Goal: Information Seeking & Learning: Learn about a topic

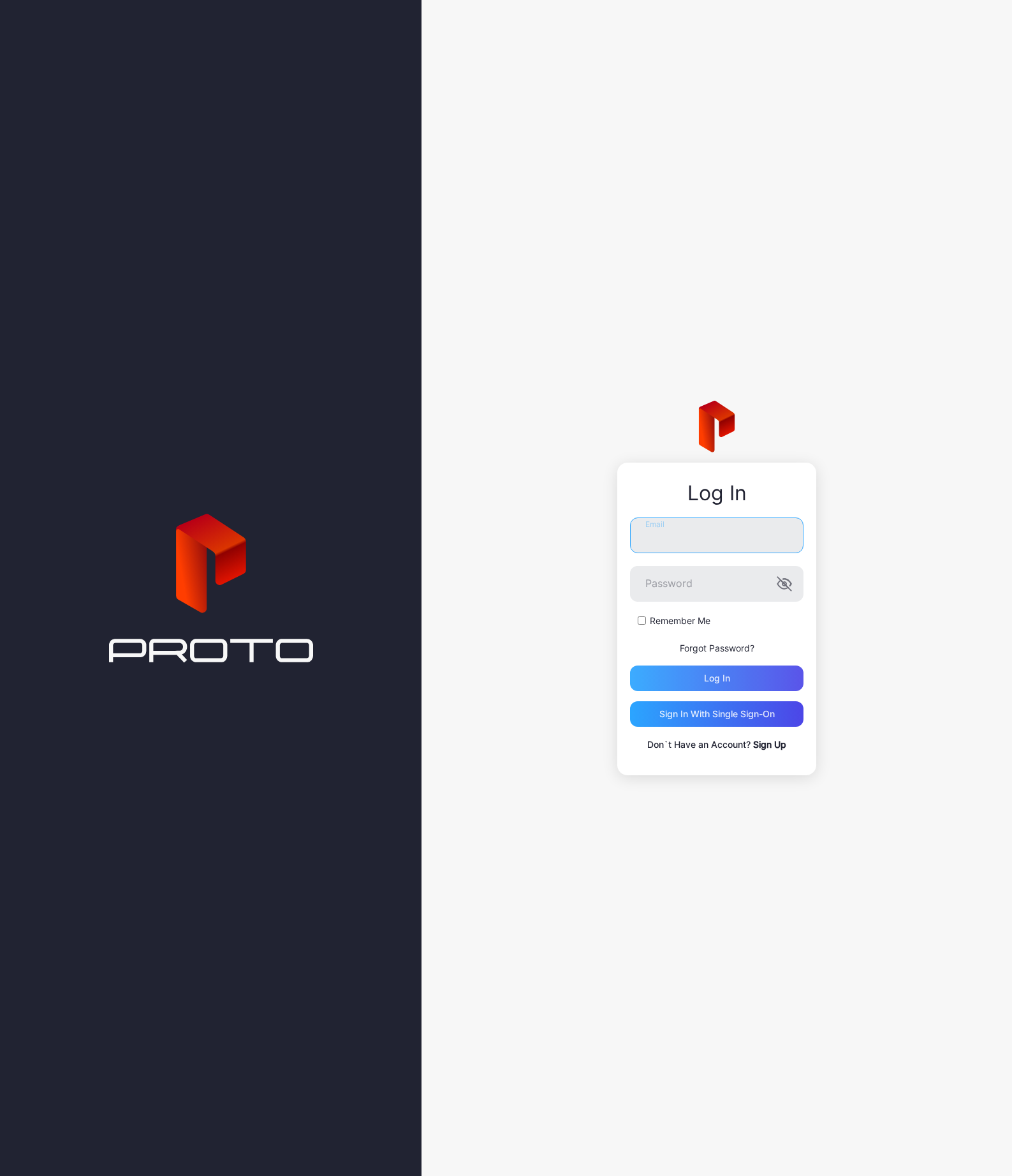
type input "**********"
click at [741, 679] on div "Log in" at bounding box center [717, 678] width 174 height 25
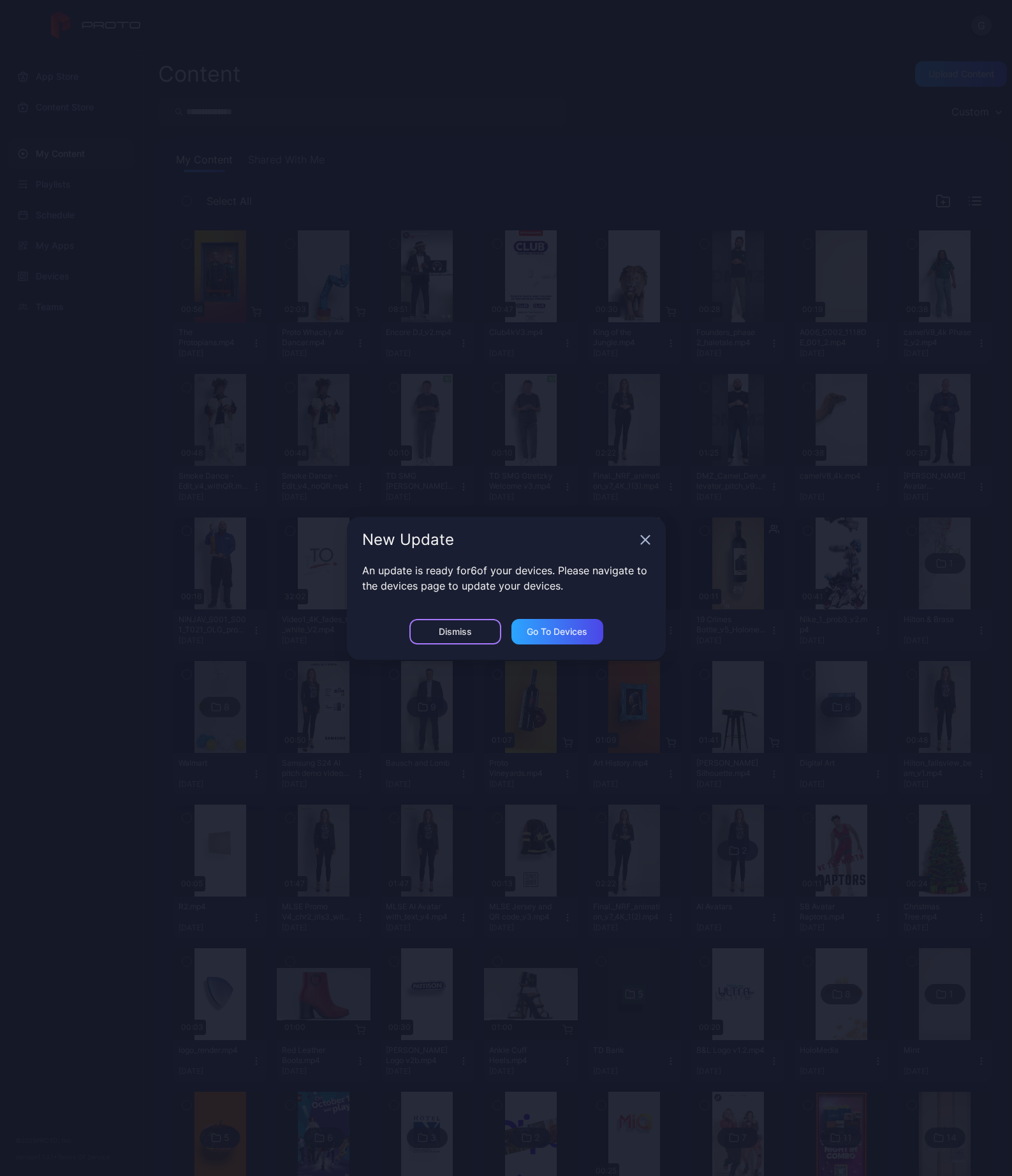
click at [477, 627] on div "Dismiss" at bounding box center [455, 631] width 92 height 25
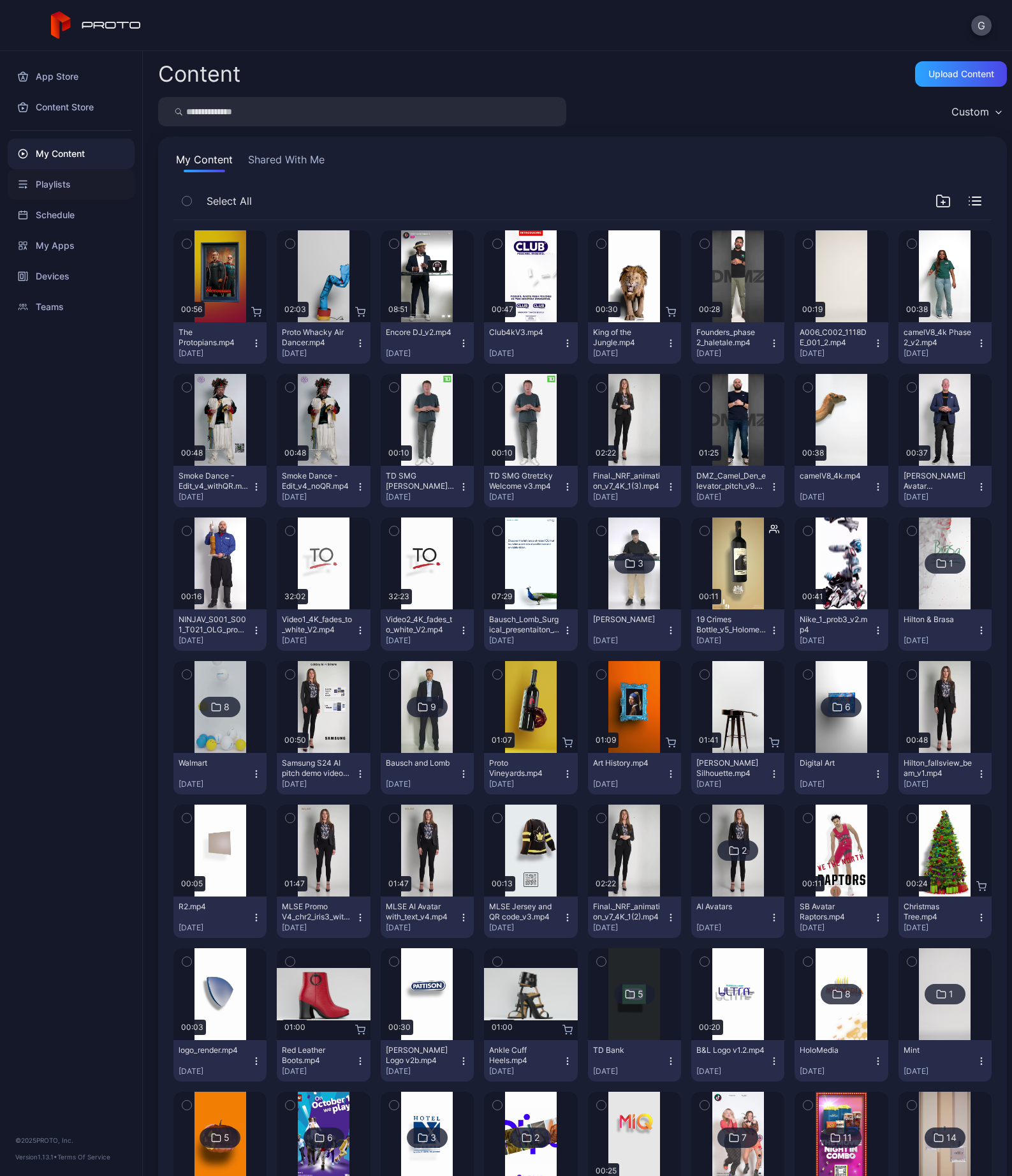
click at [76, 186] on div "Playlists" at bounding box center [71, 184] width 127 height 31
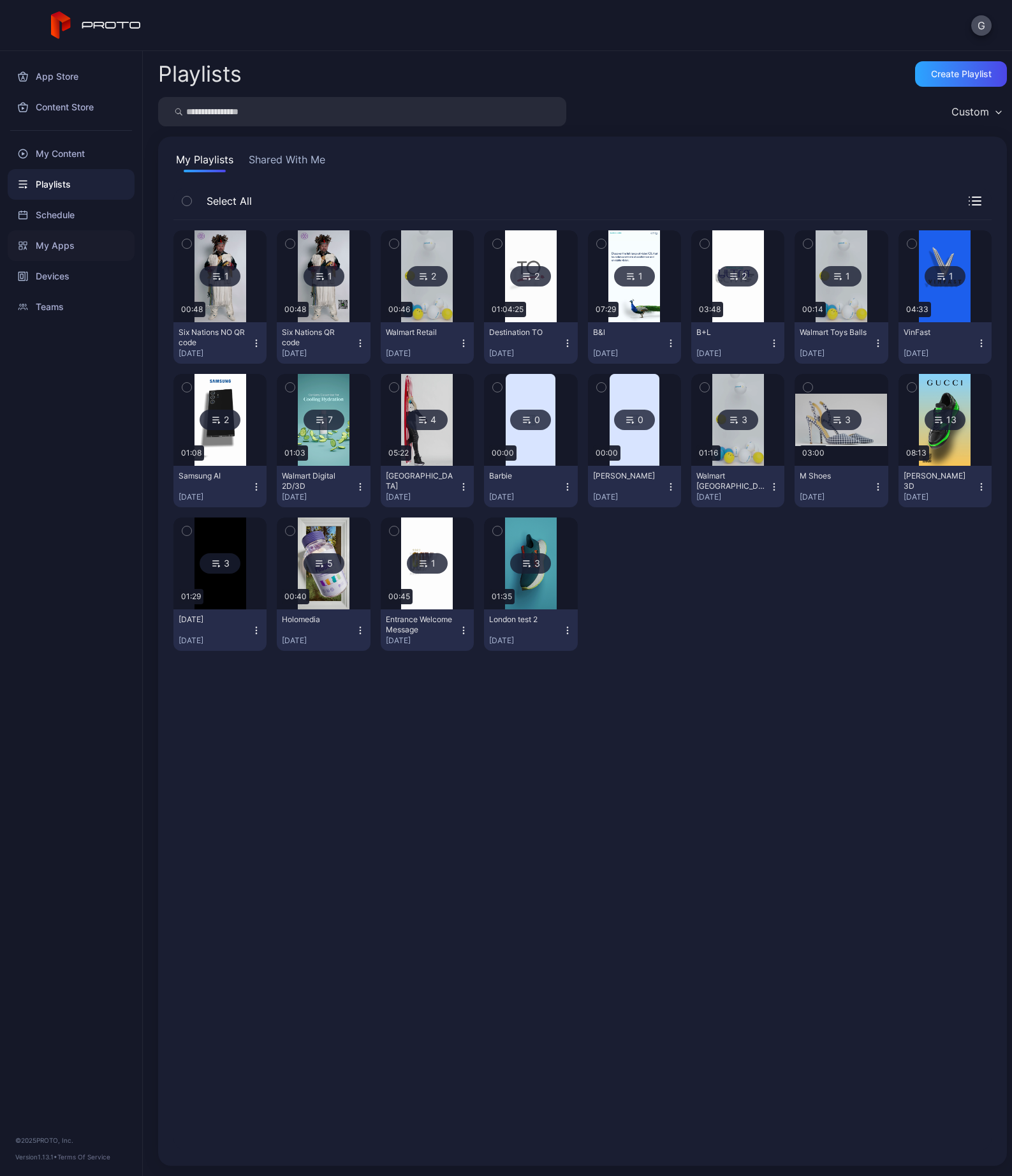
click at [72, 239] on div "My Apps" at bounding box center [71, 245] width 127 height 31
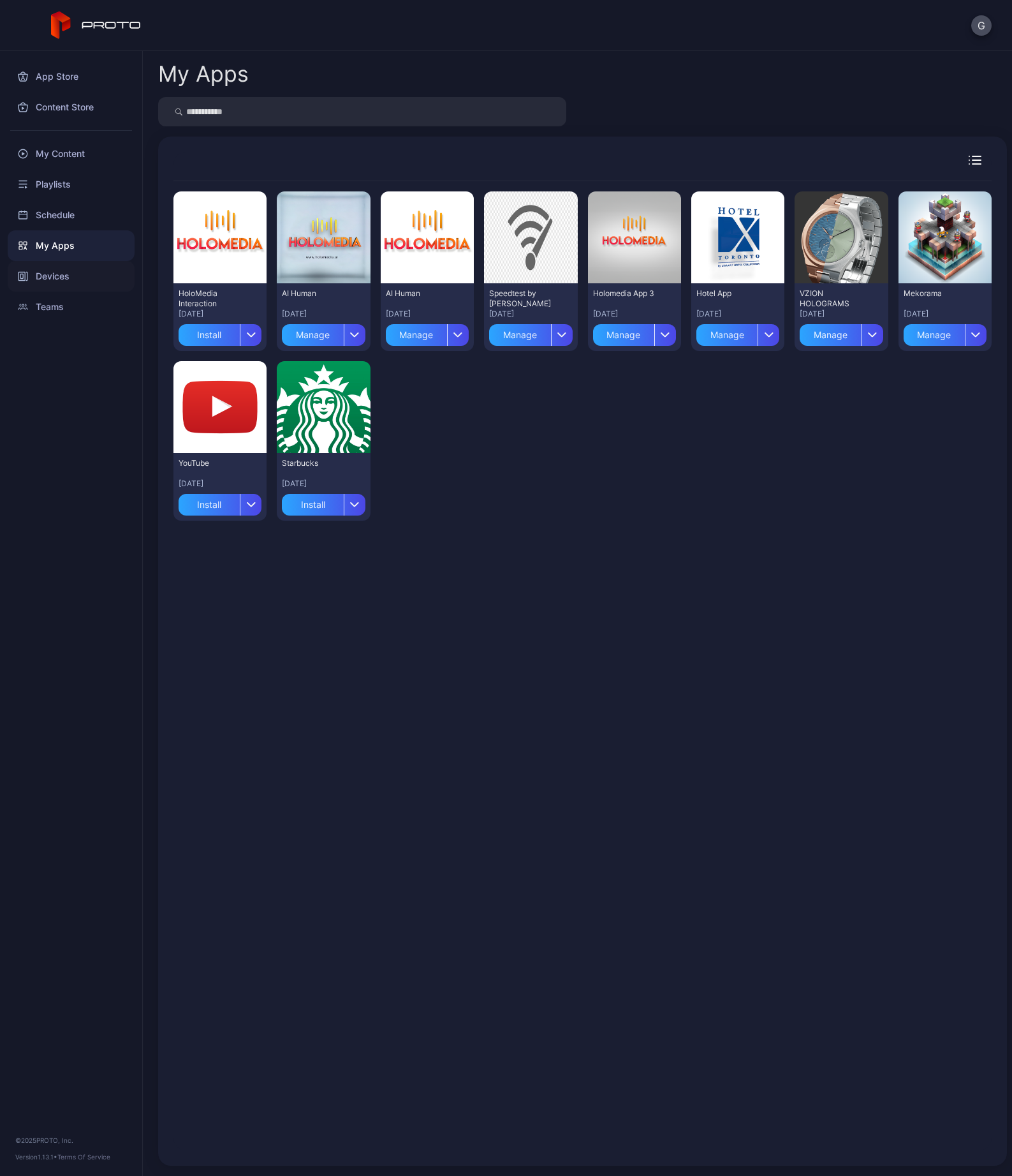
click at [69, 273] on div "Devices" at bounding box center [71, 276] width 127 height 31
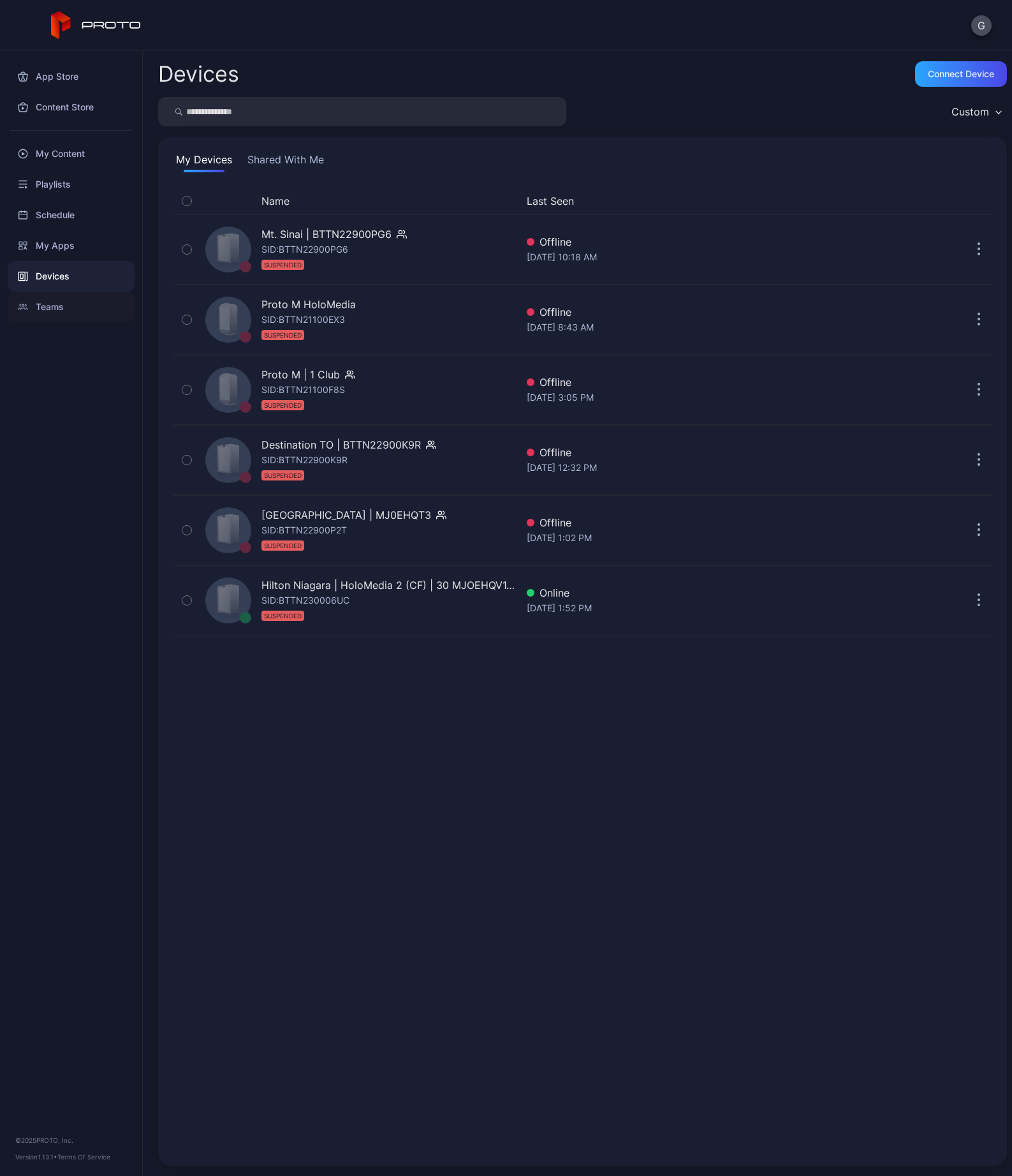
click at [69, 305] on div "Teams" at bounding box center [71, 307] width 127 height 31
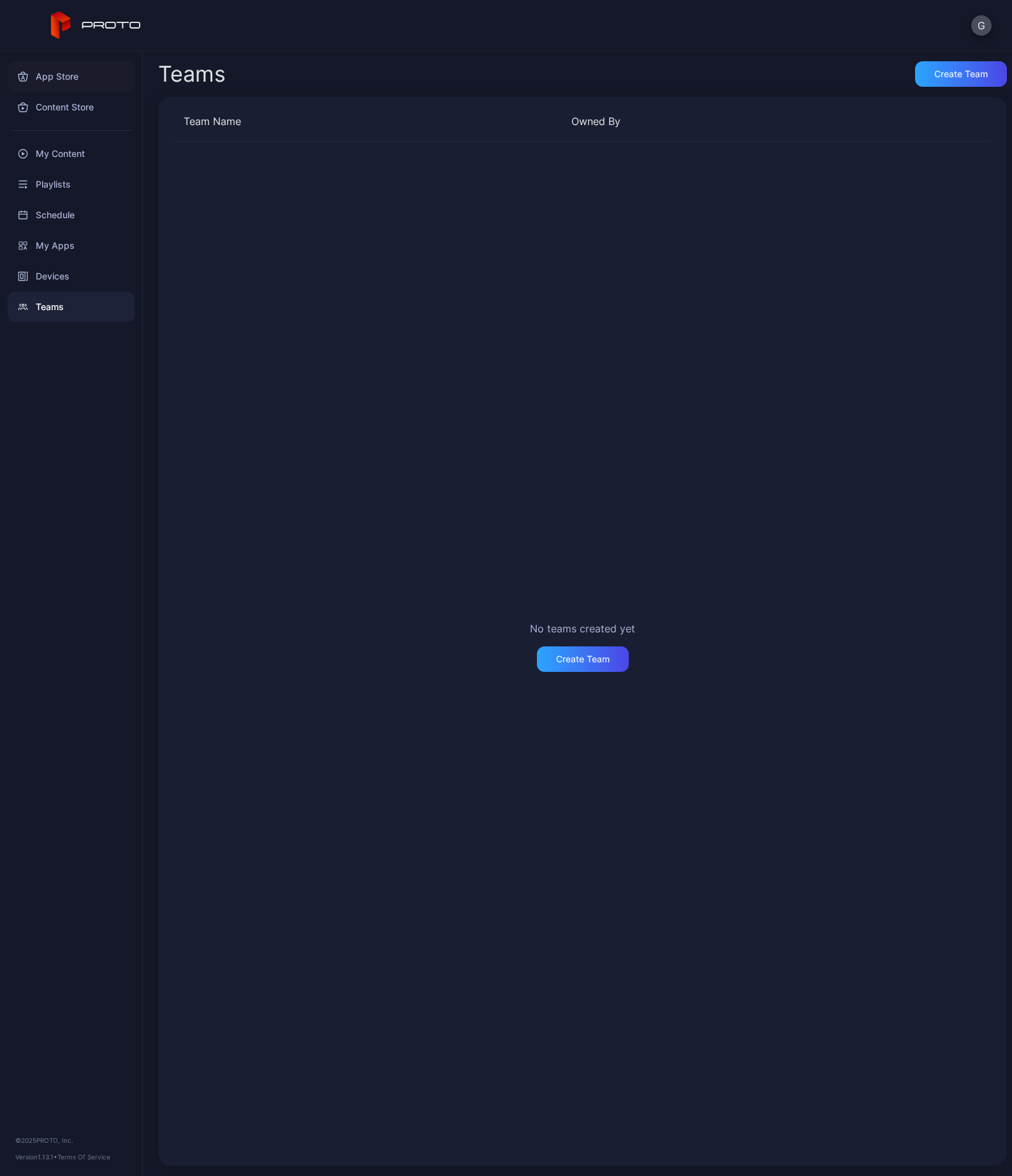
click at [71, 80] on div "App Store" at bounding box center [71, 76] width 127 height 31
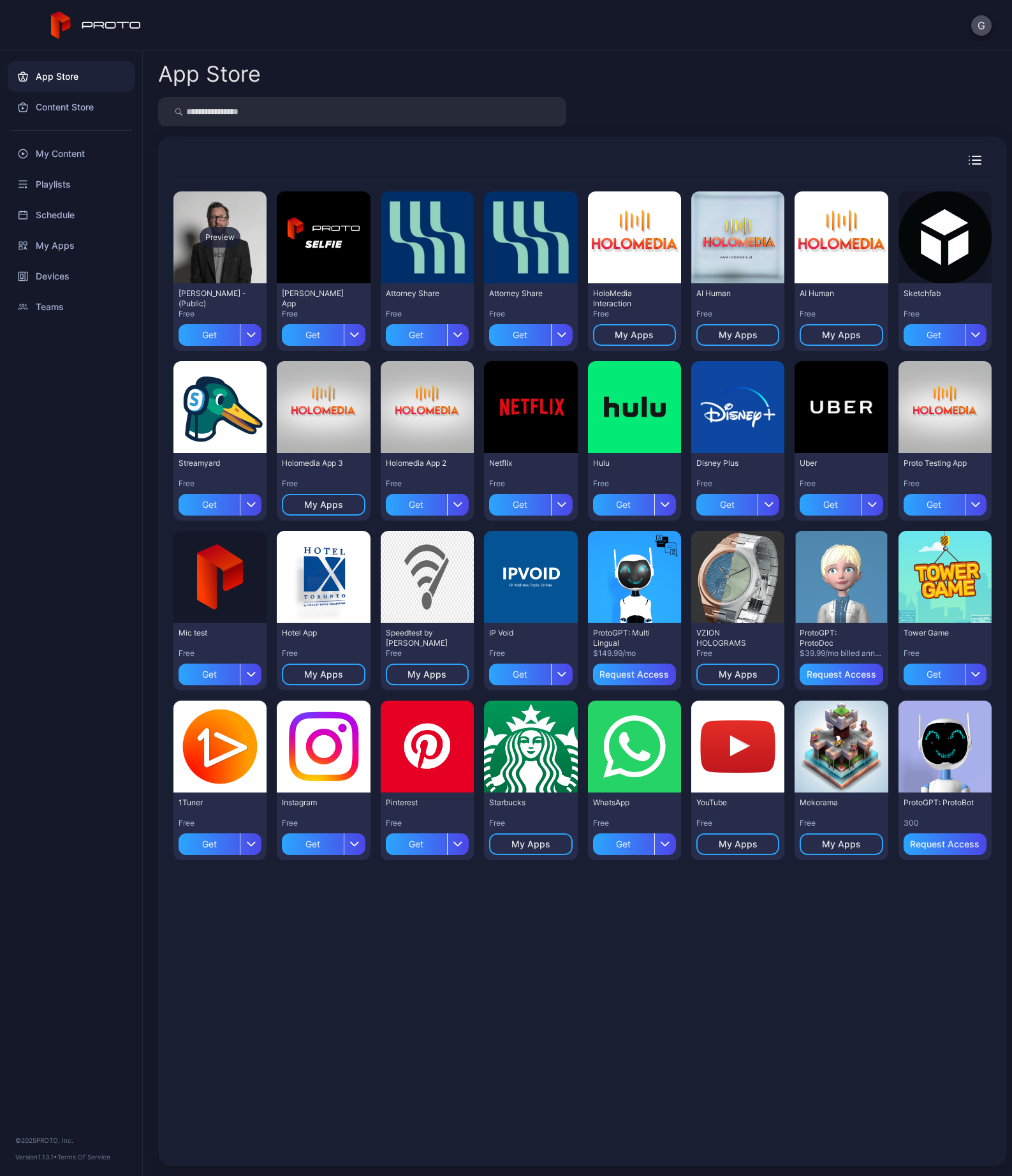
click at [224, 240] on div "Preview" at bounding box center [219, 237] width 41 height 21
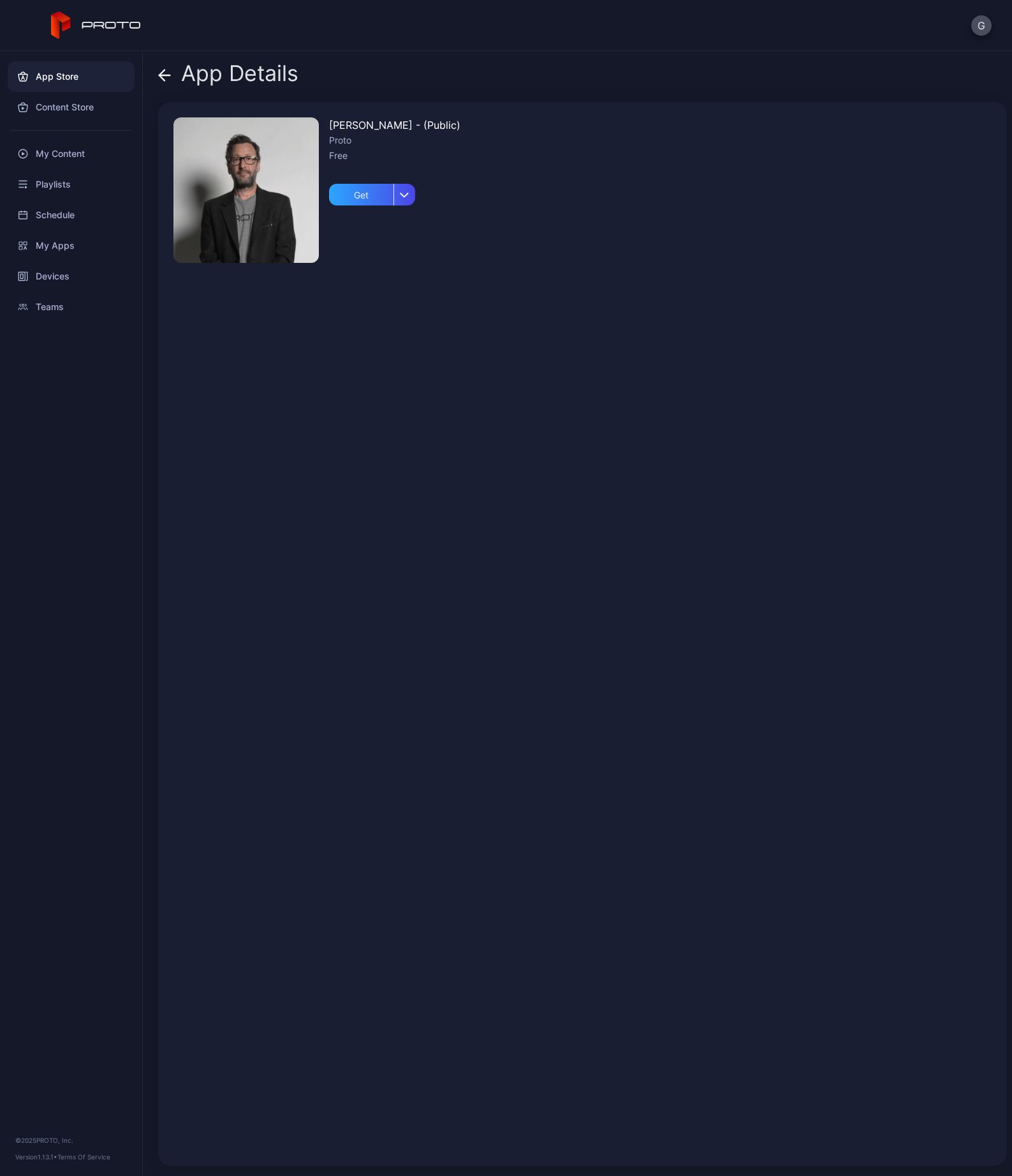
click at [163, 70] on icon at bounding box center [164, 75] width 13 height 13
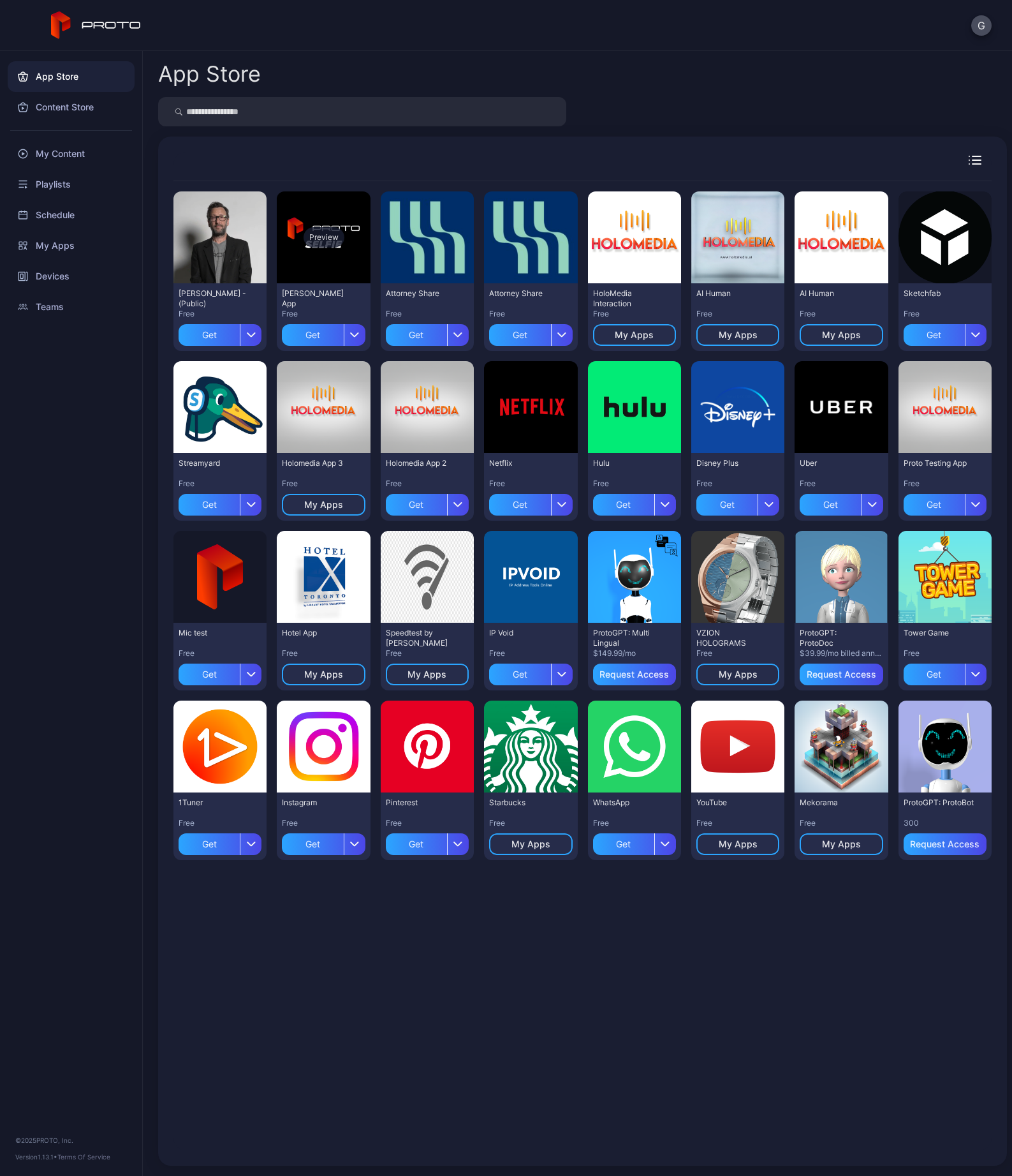
click at [328, 270] on div "Preview" at bounding box center [323, 237] width 93 height 92
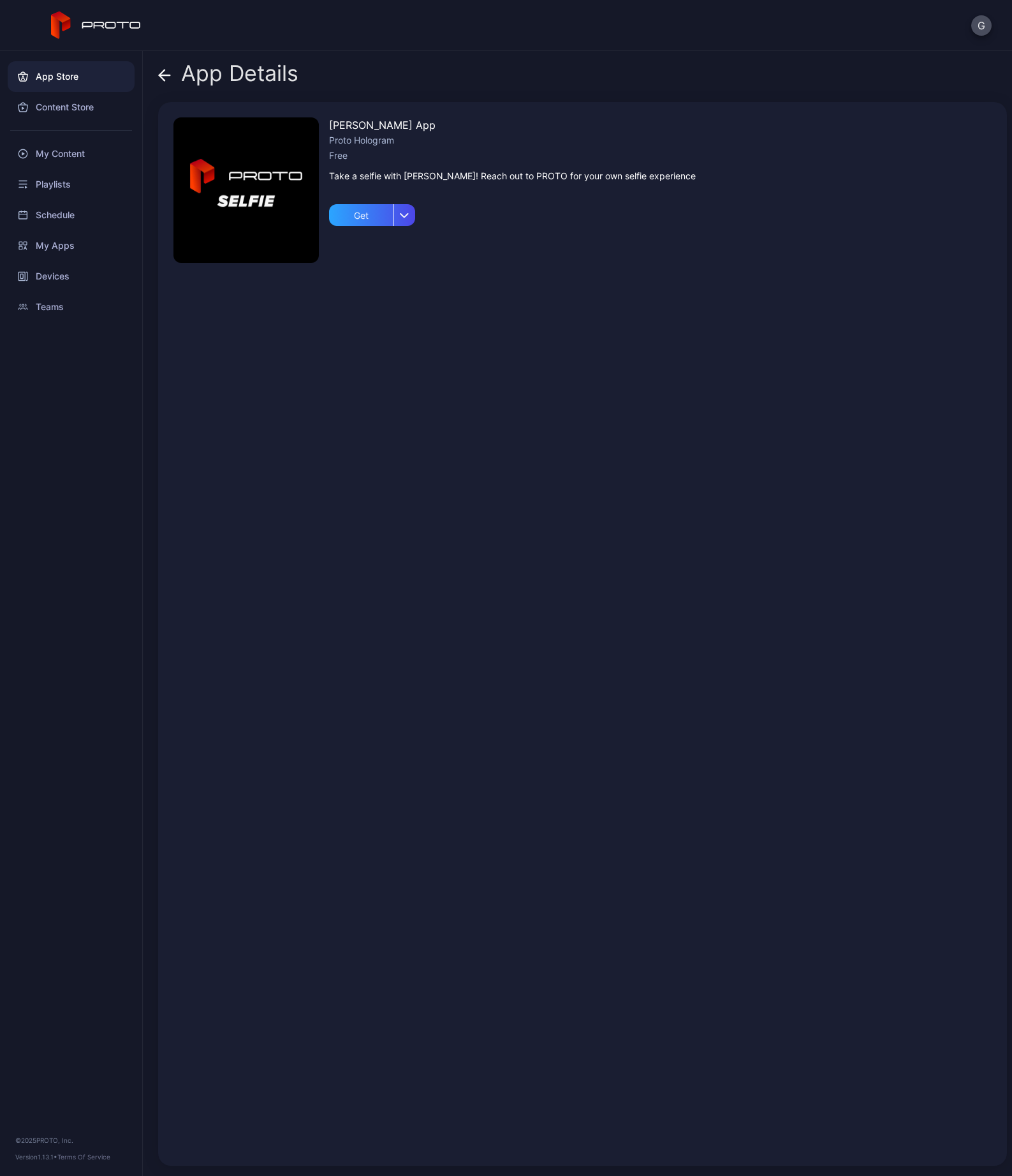
click at [164, 76] on icon at bounding box center [164, 75] width 13 height 13
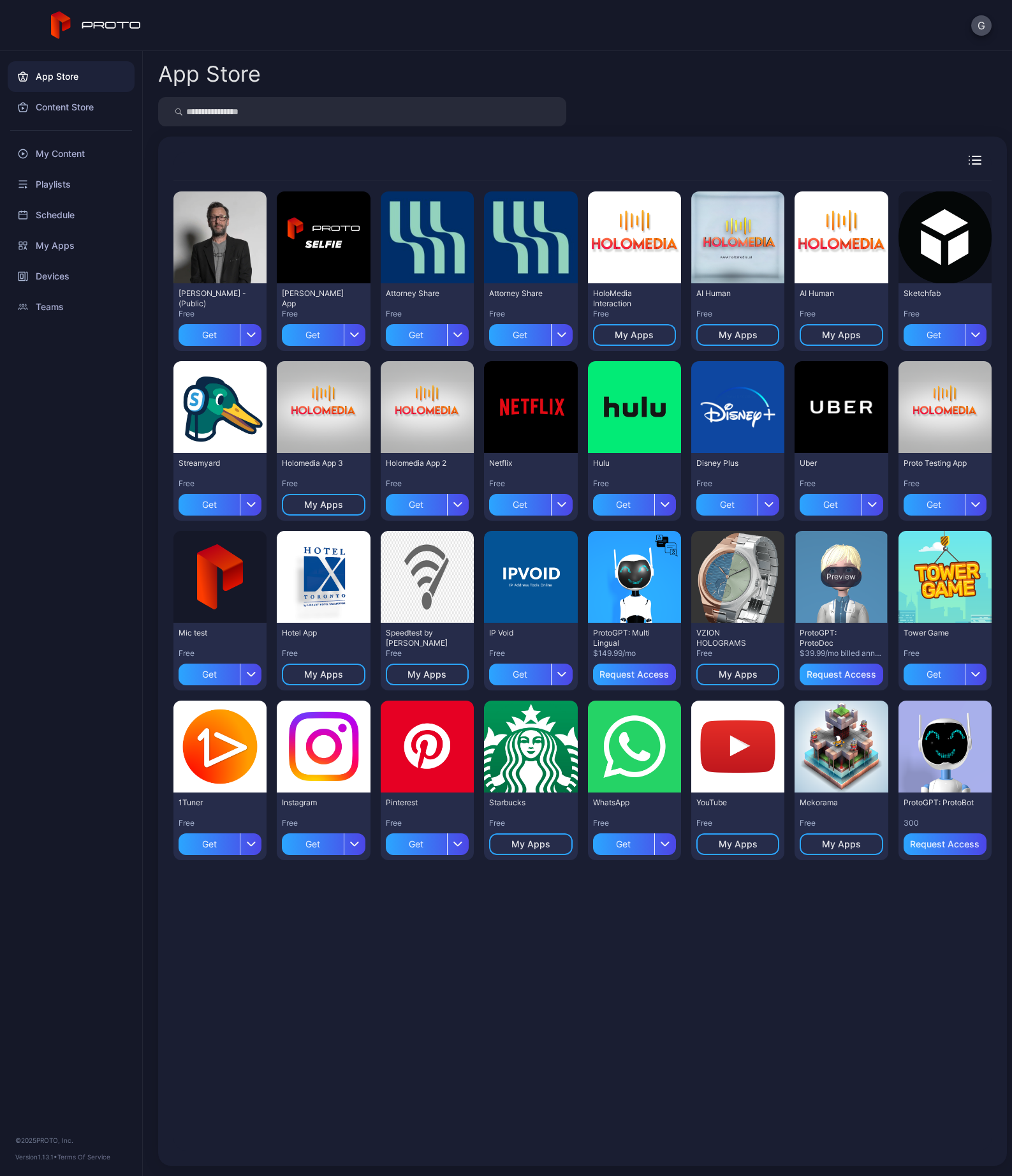
click at [821, 587] on div "Preview" at bounding box center [840, 577] width 41 height 21
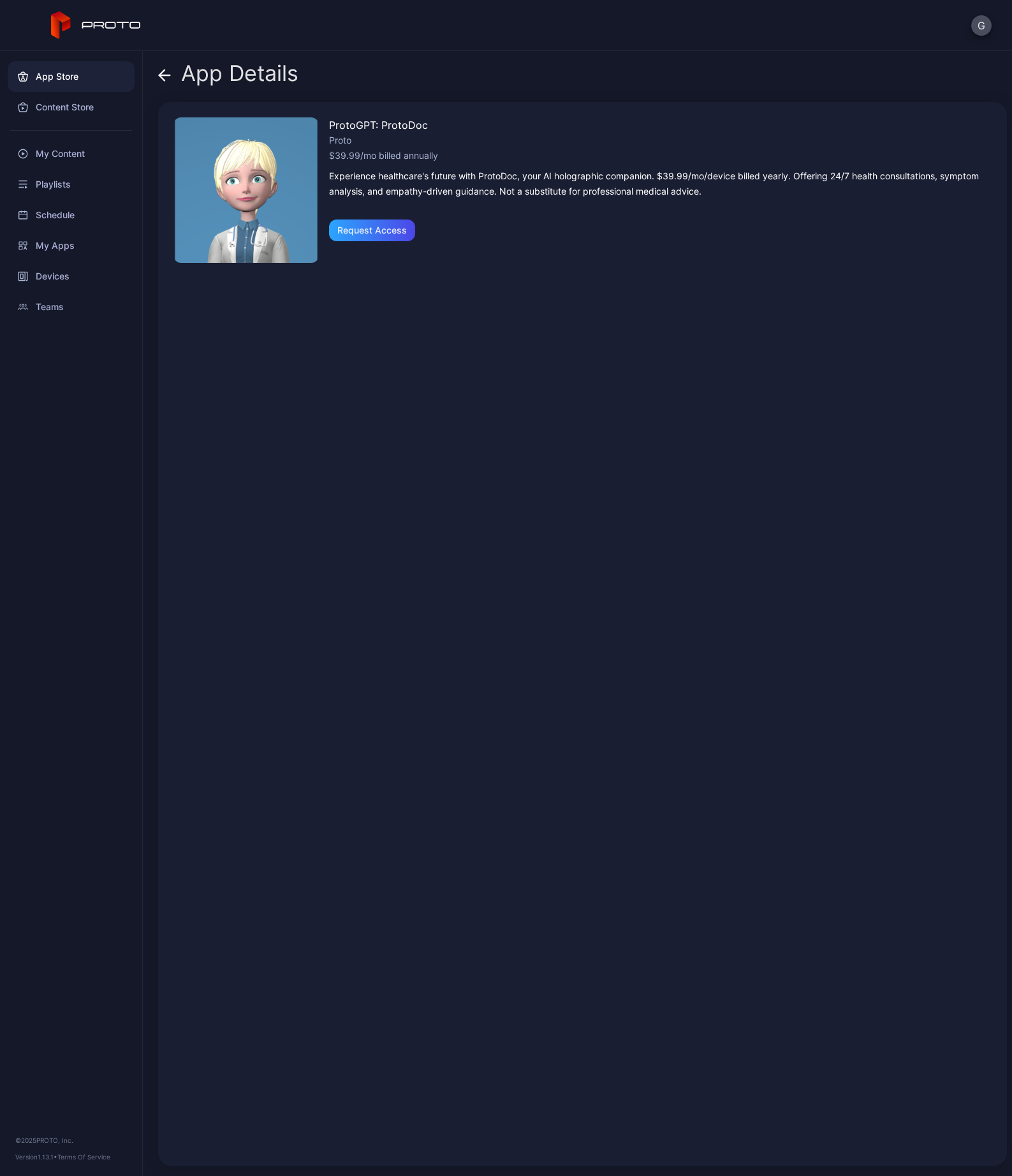
click at [165, 69] on icon at bounding box center [164, 75] width 13 height 13
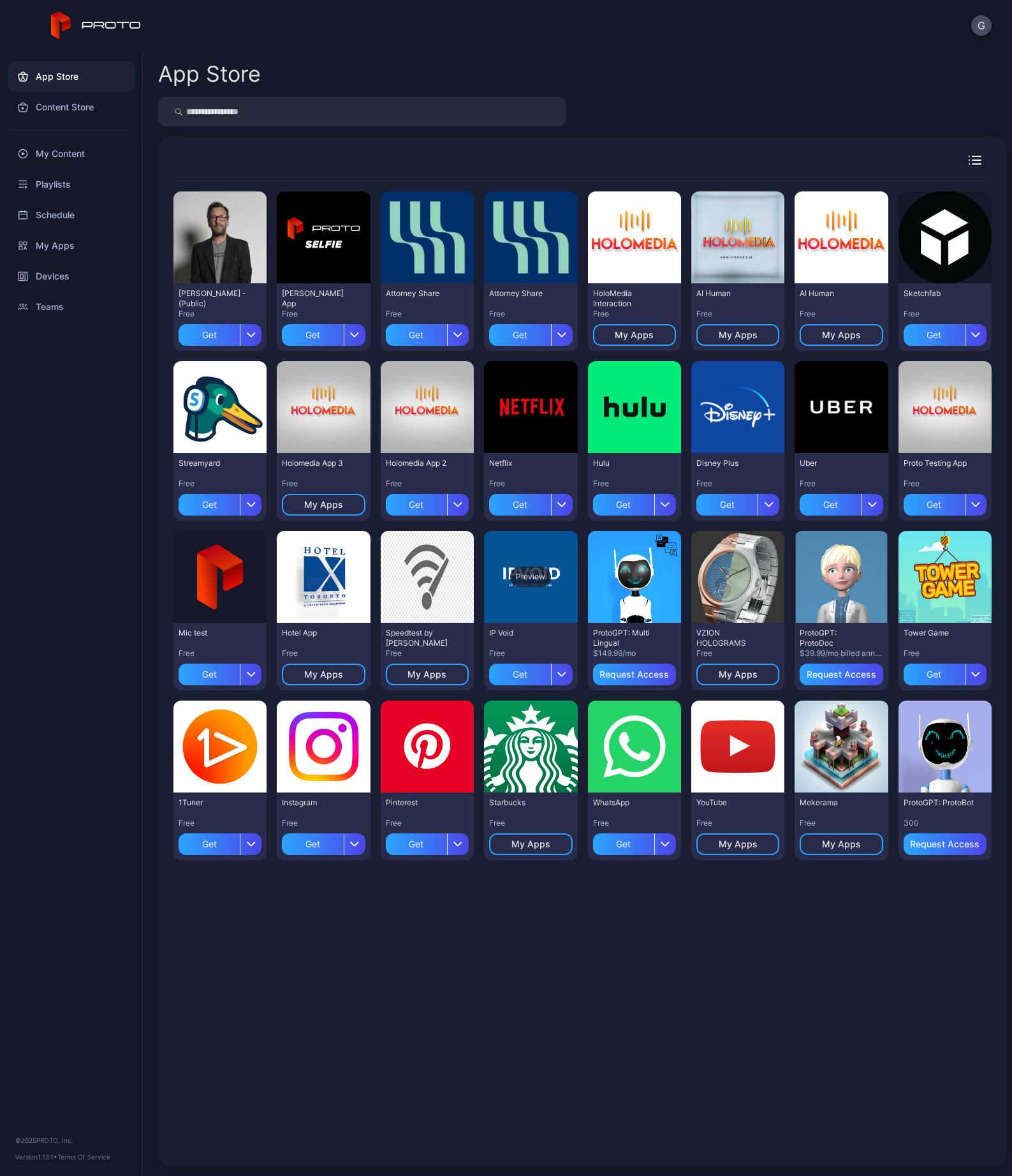
click at [577, 587] on div "Preview" at bounding box center [531, 577] width 93 height 92
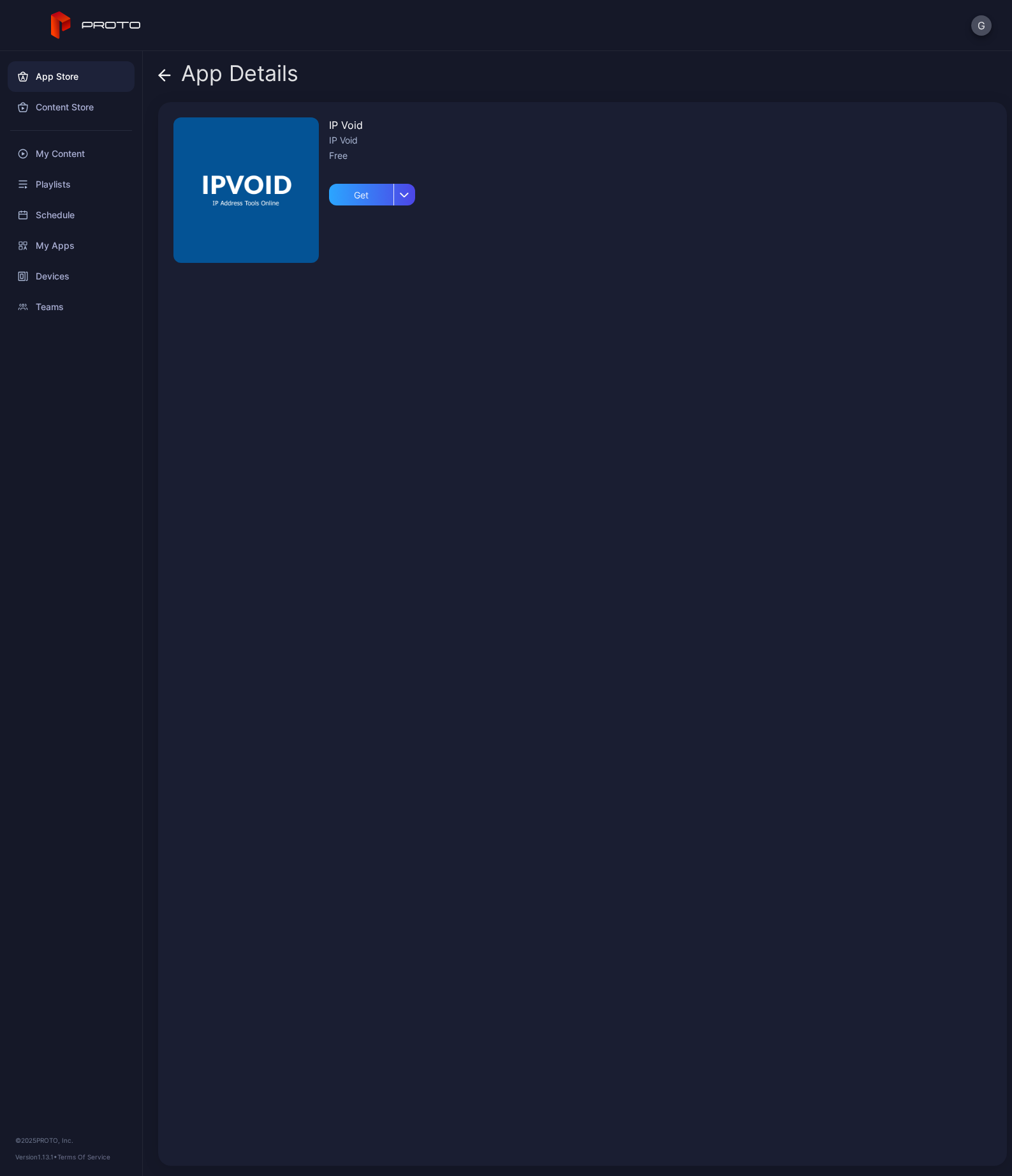
click at [166, 71] on icon at bounding box center [164, 75] width 13 height 13
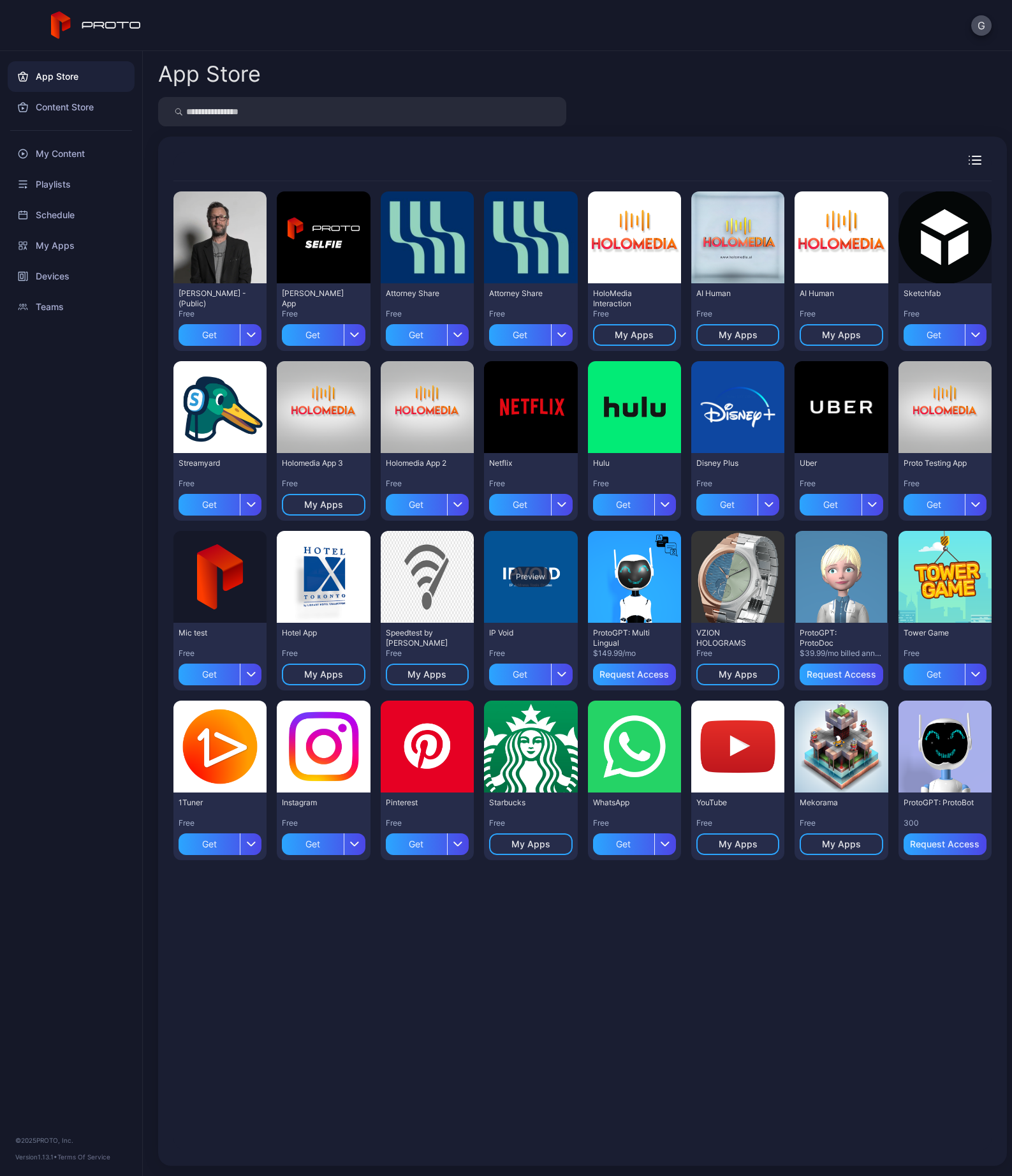
click at [551, 579] on div "Preview" at bounding box center [530, 577] width 41 height 21
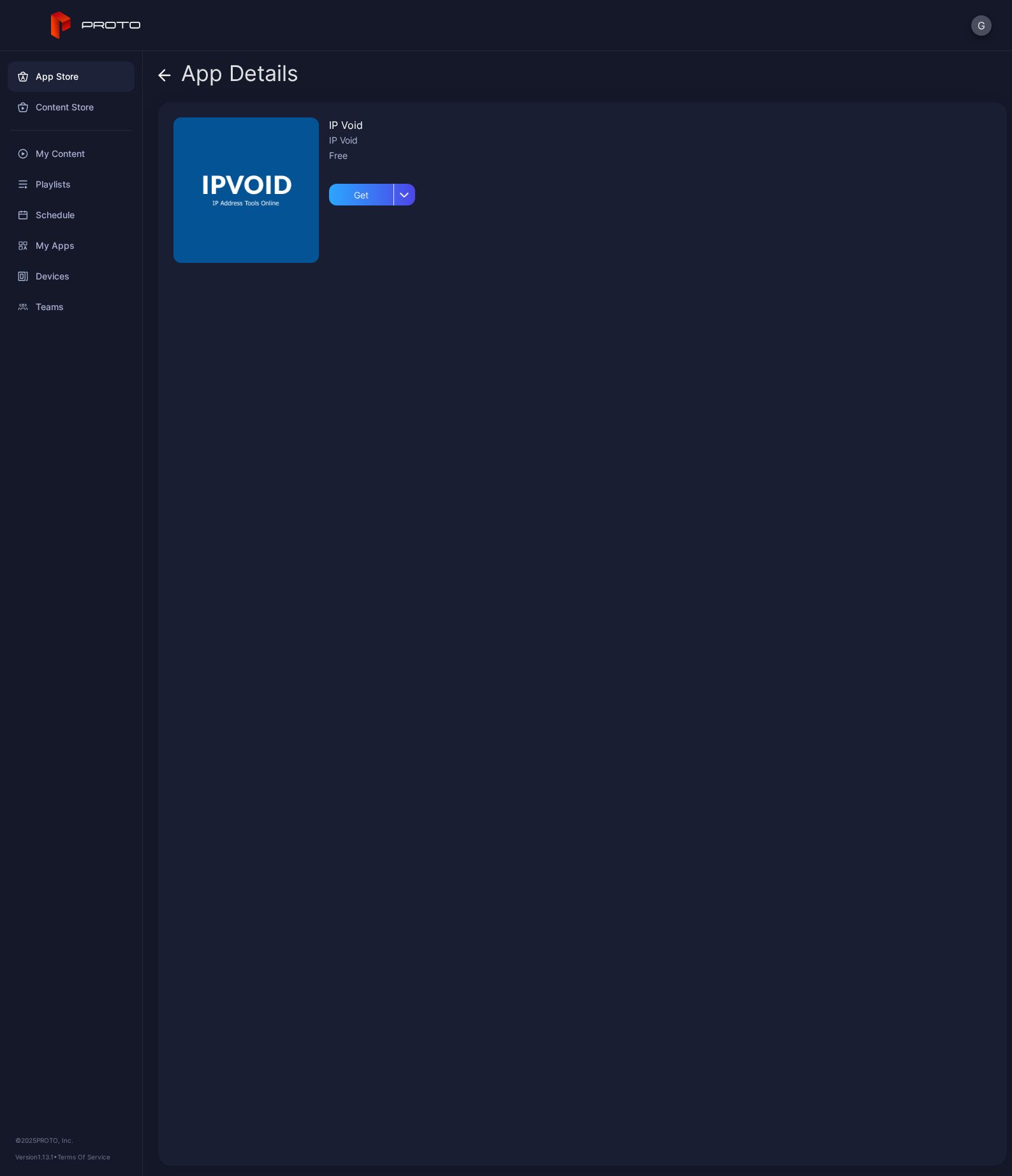
click at [166, 76] on icon at bounding box center [164, 75] width 13 height 13
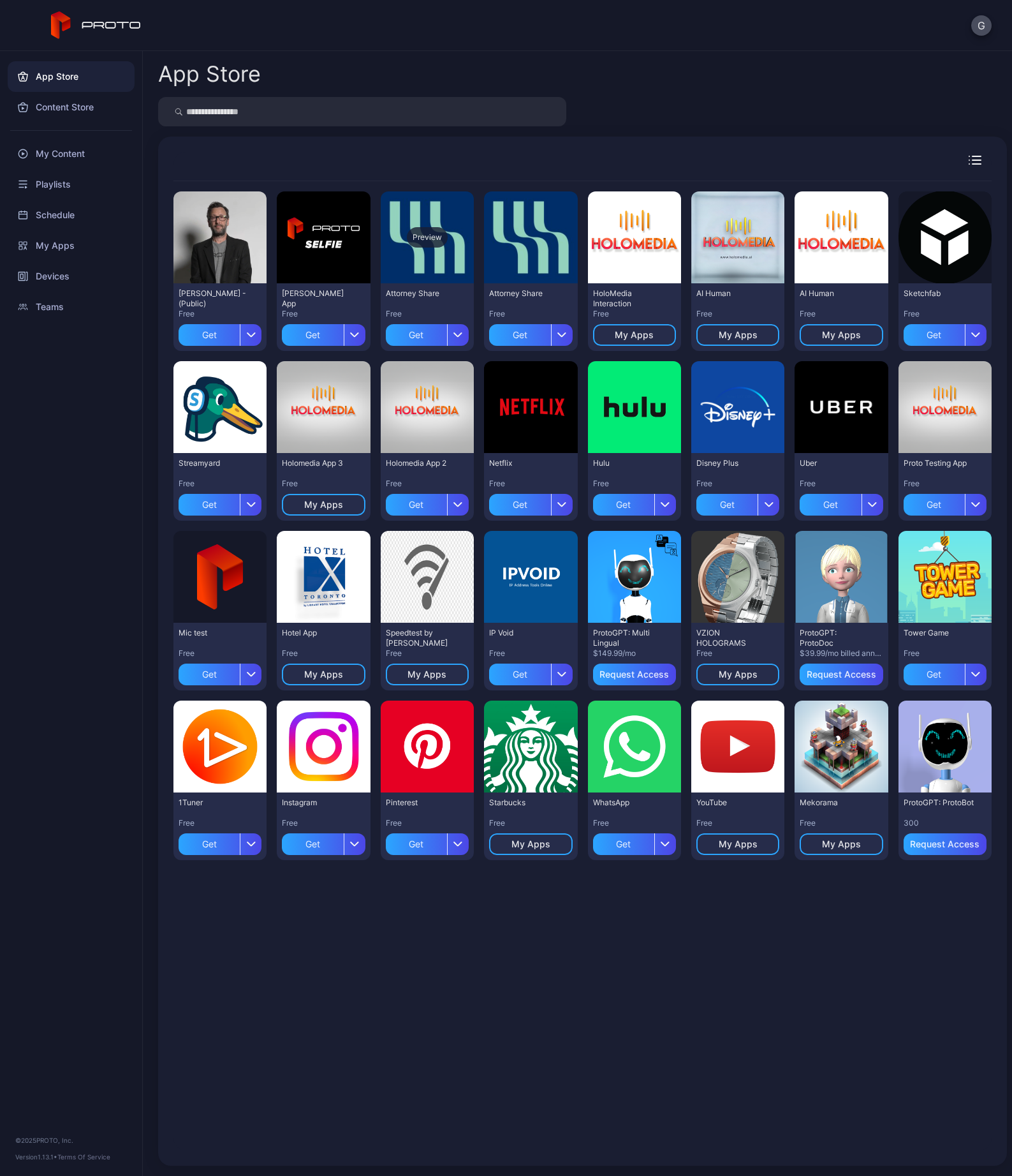
click at [455, 262] on div "Preview" at bounding box center [428, 237] width 93 height 92
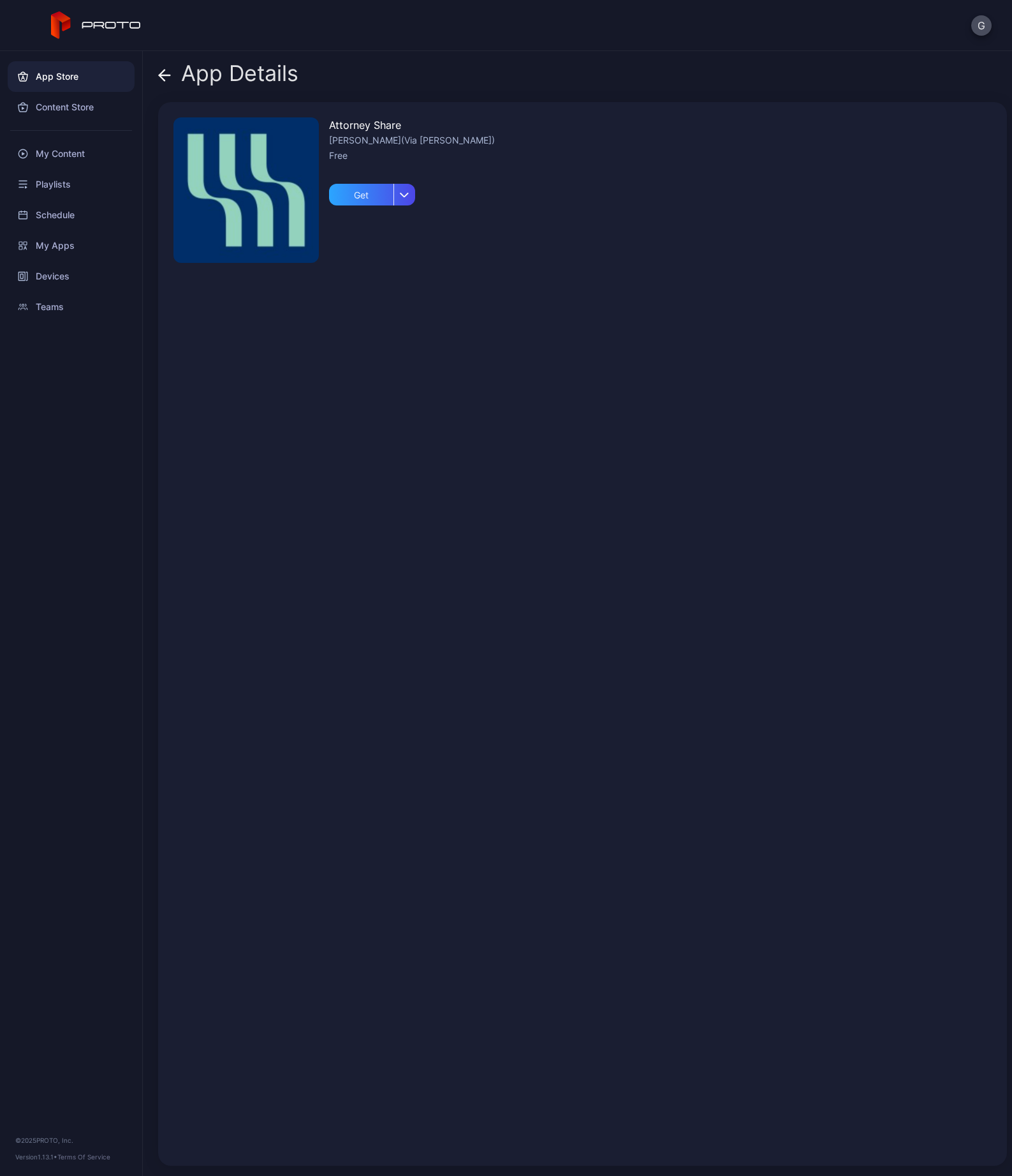
click at [162, 73] on icon at bounding box center [162, 75] width 5 height 11
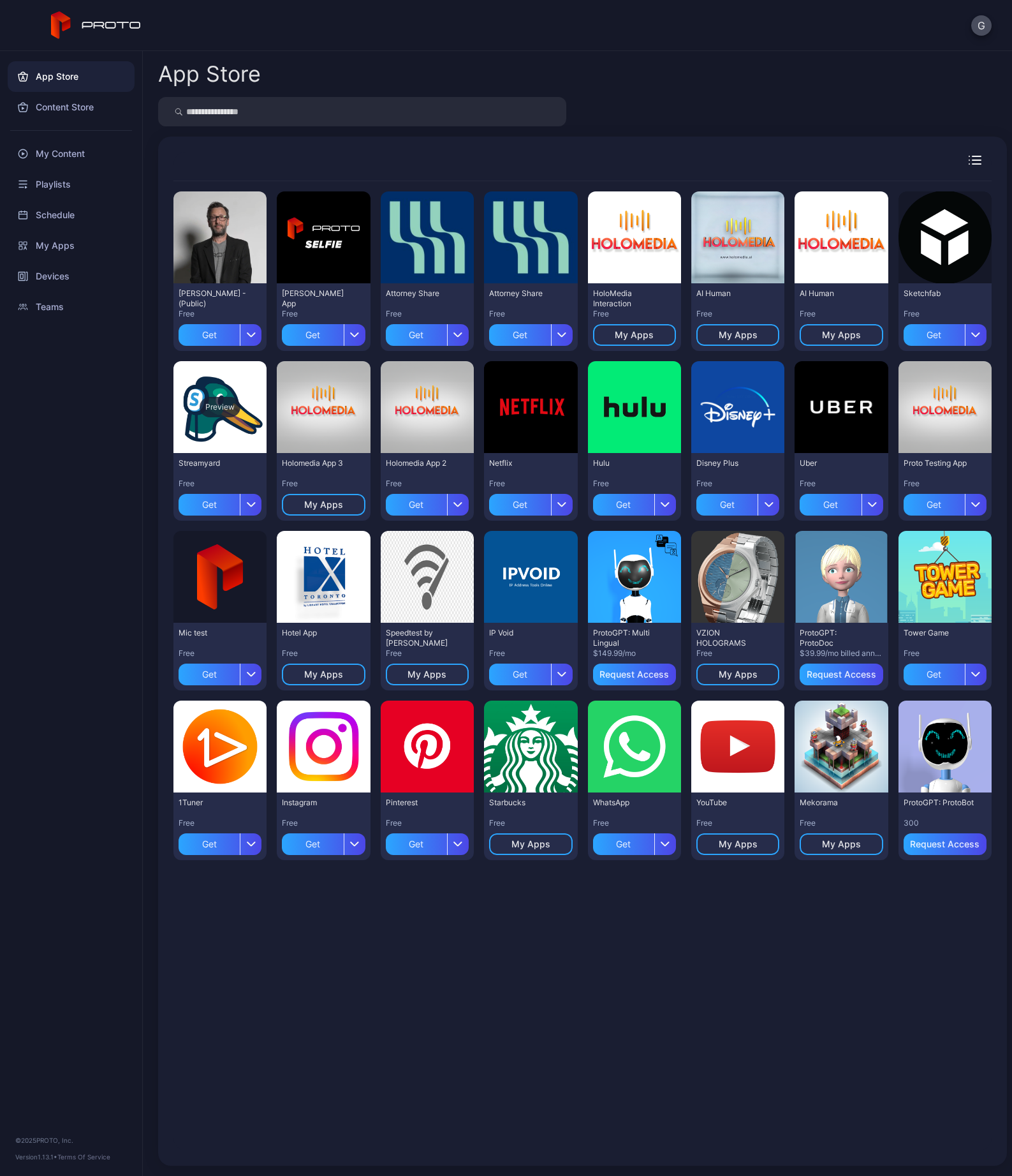
click at [267, 430] on div "Preview" at bounding box center [220, 407] width 93 height 92
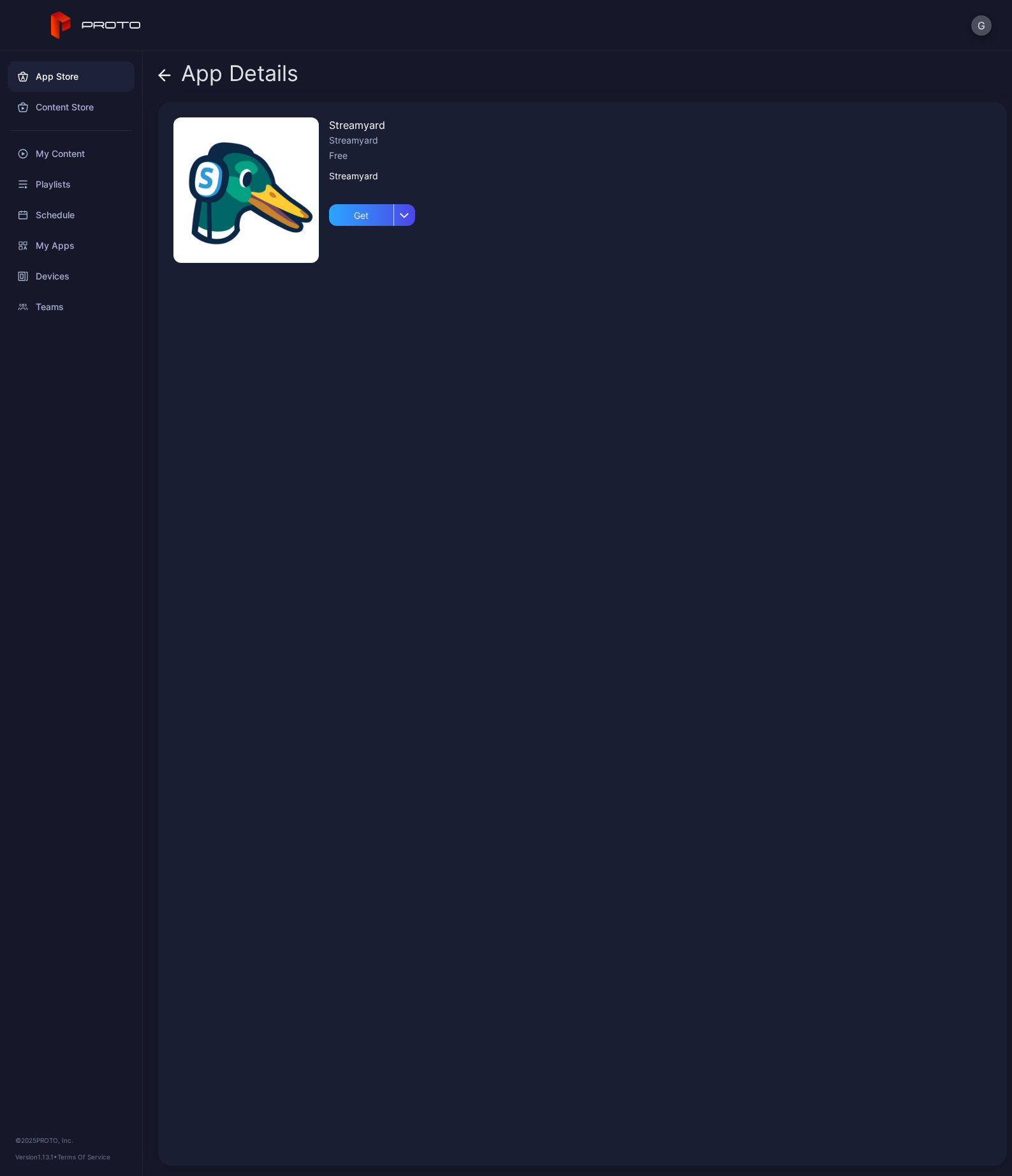
click at [164, 73] on icon at bounding box center [164, 75] width 13 height 13
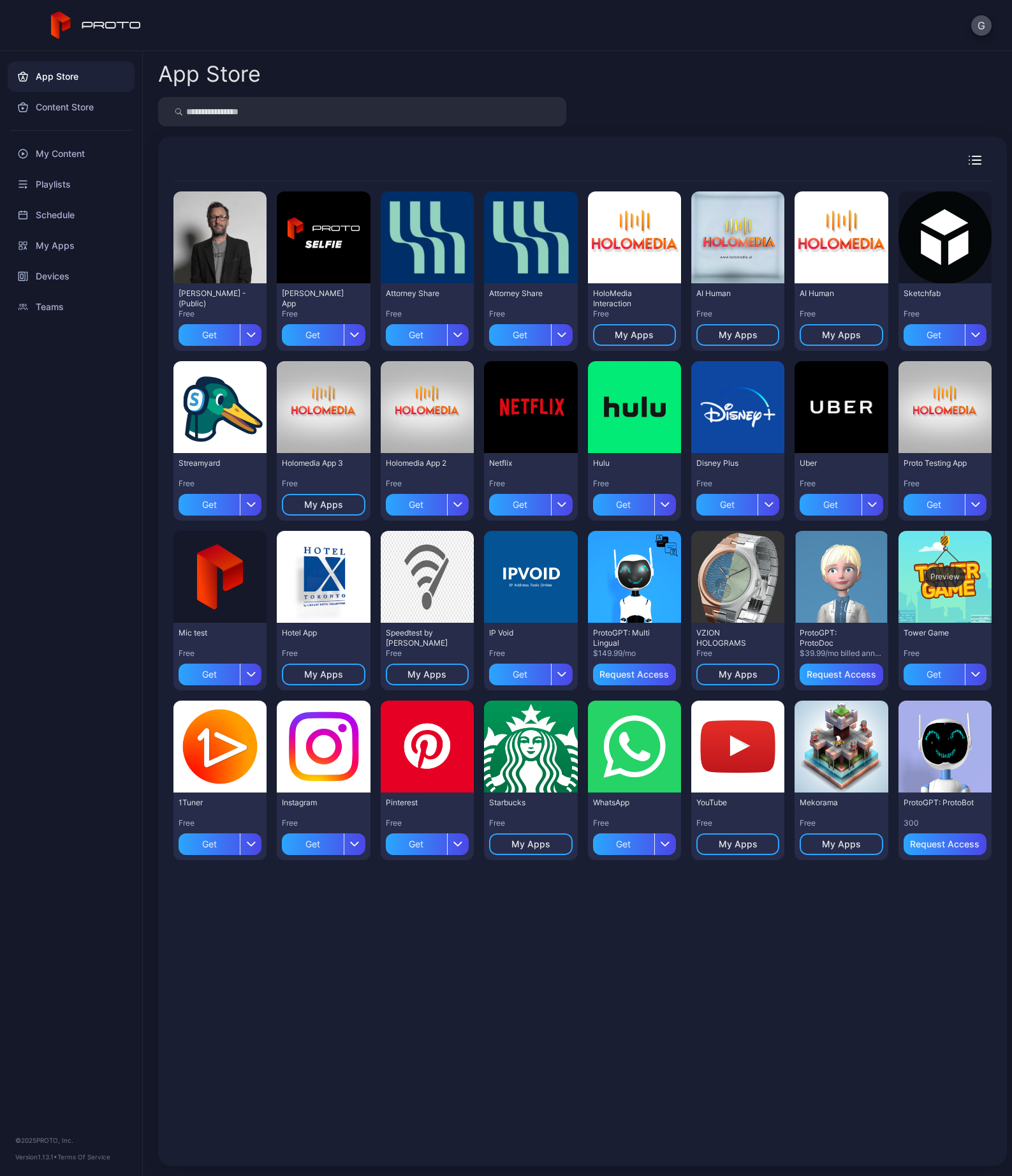
click at [925, 587] on div "Preview" at bounding box center [945, 577] width 41 height 21
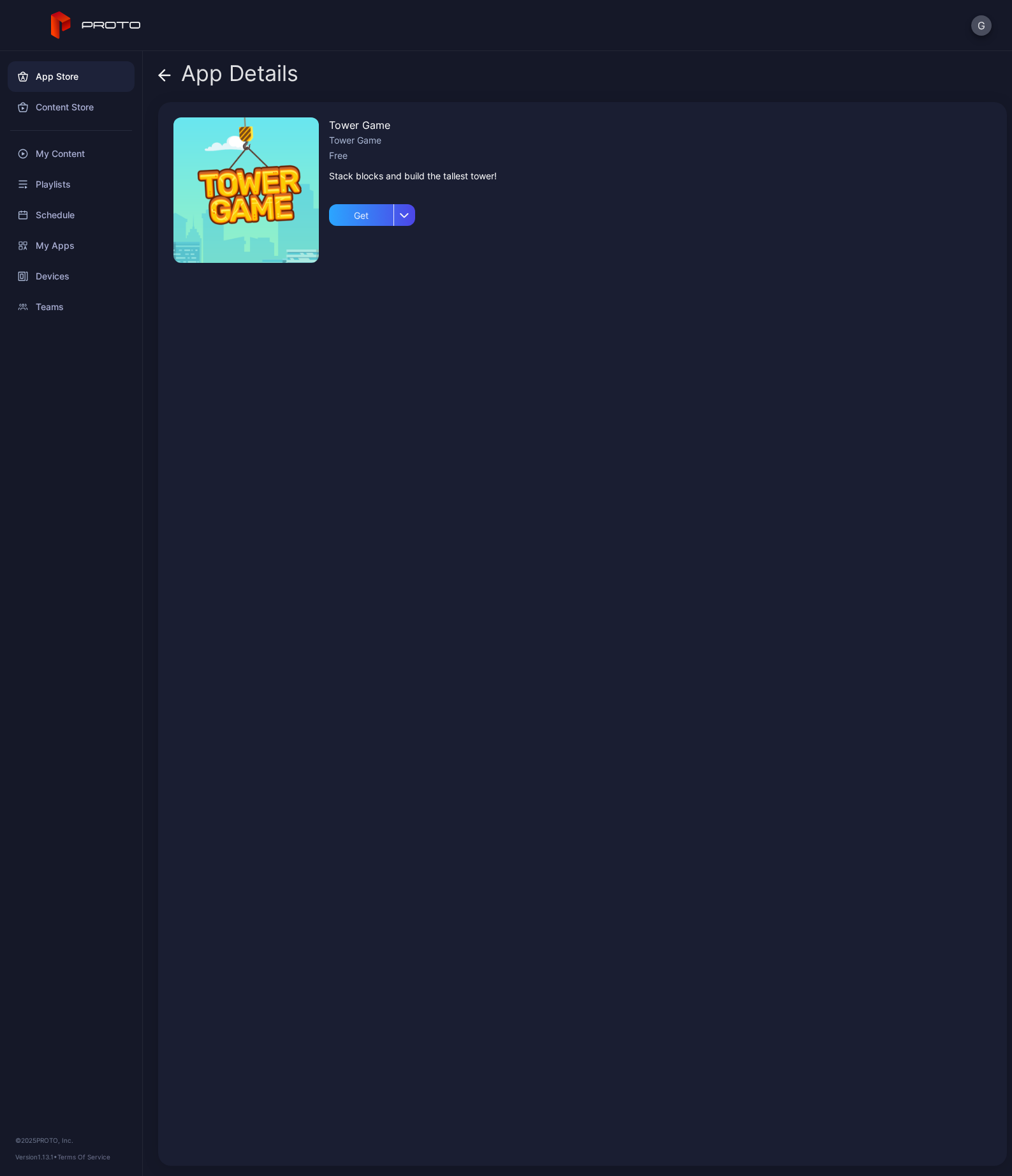
click at [162, 82] on span at bounding box center [164, 73] width 13 height 24
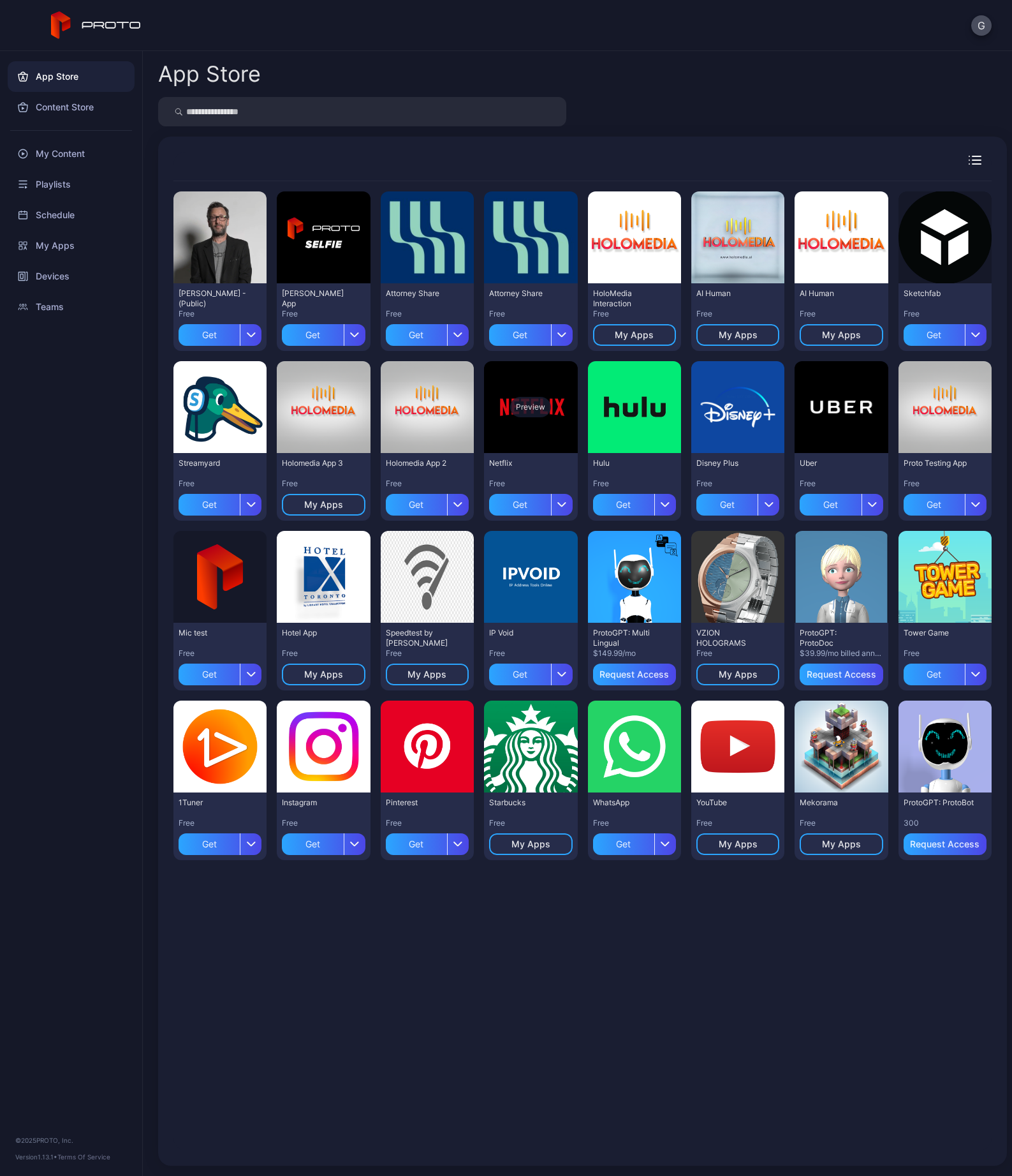
click at [577, 411] on div "Preview" at bounding box center [531, 407] width 93 height 92
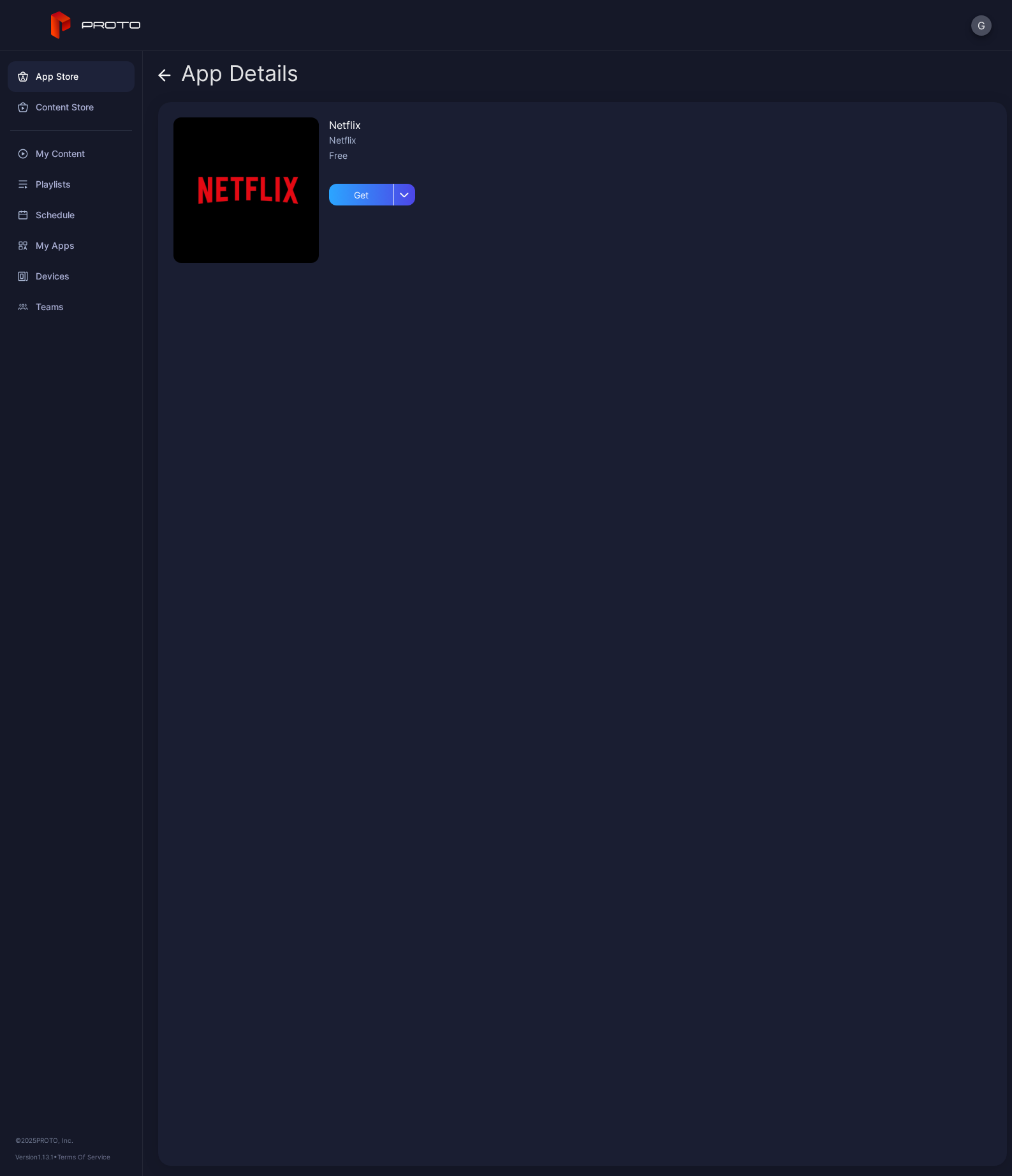
click at [170, 71] on icon at bounding box center [164, 75] width 13 height 13
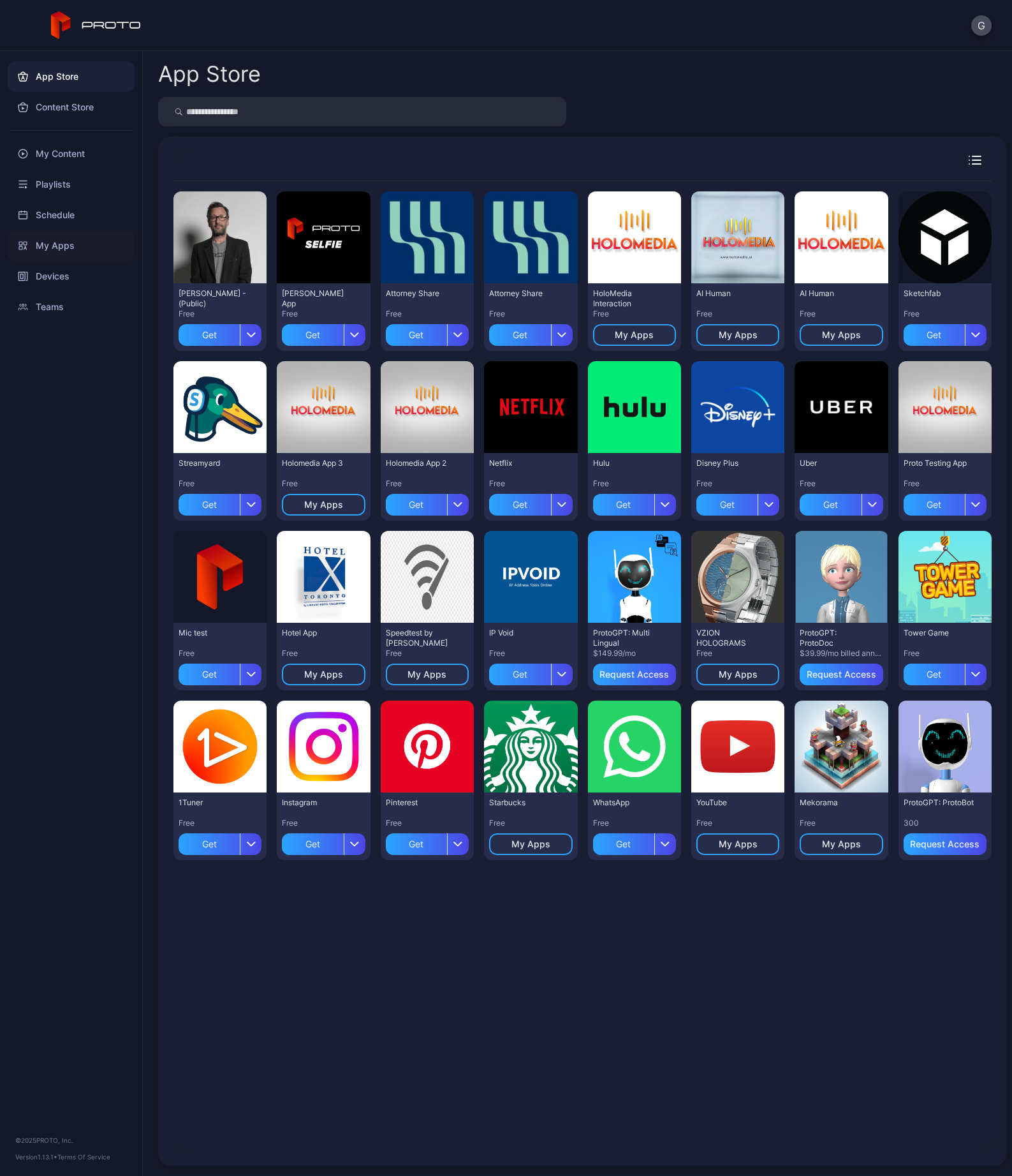
click at [70, 242] on div "My Apps" at bounding box center [71, 245] width 127 height 31
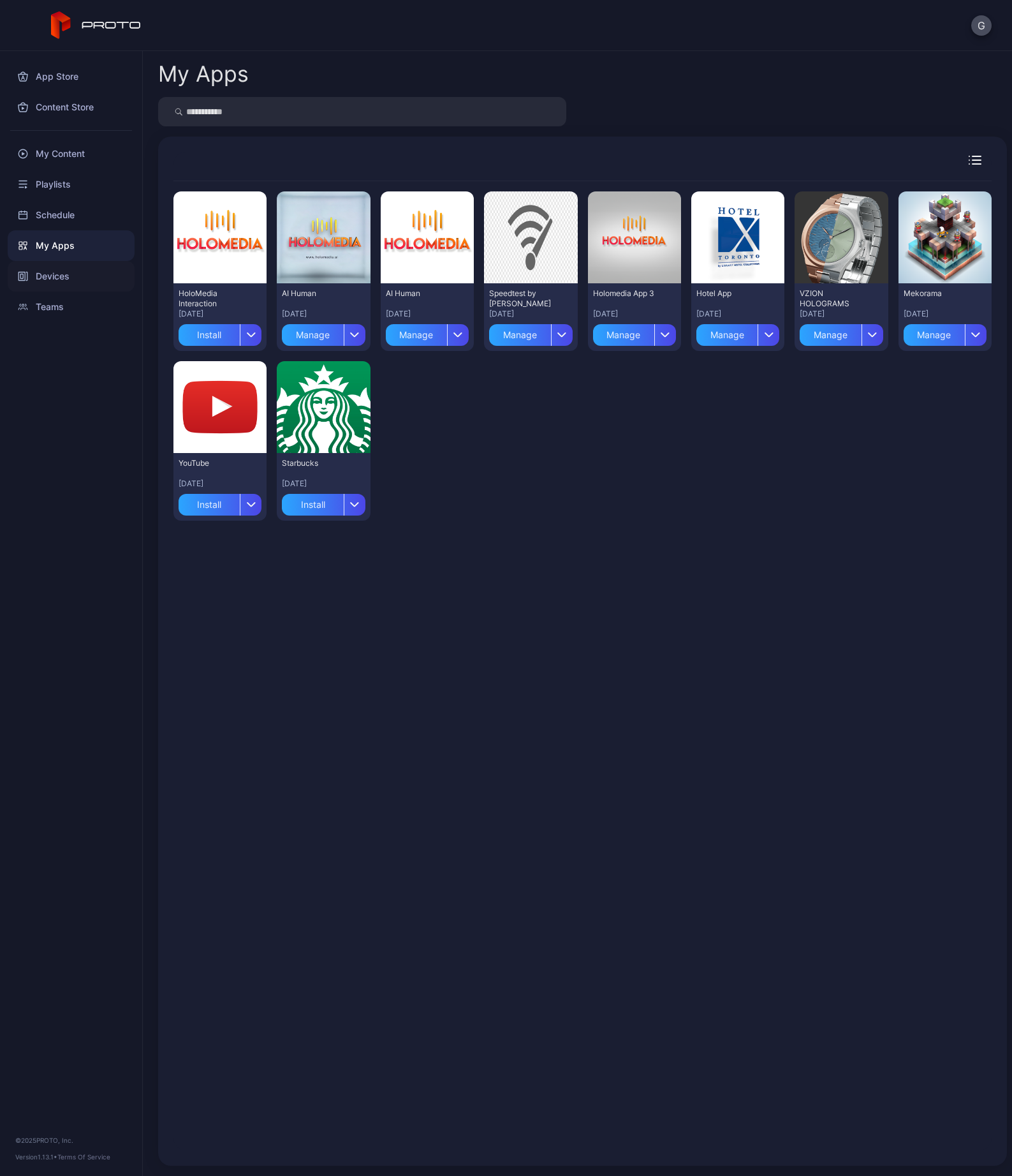
click at [66, 273] on div "Devices" at bounding box center [71, 276] width 127 height 31
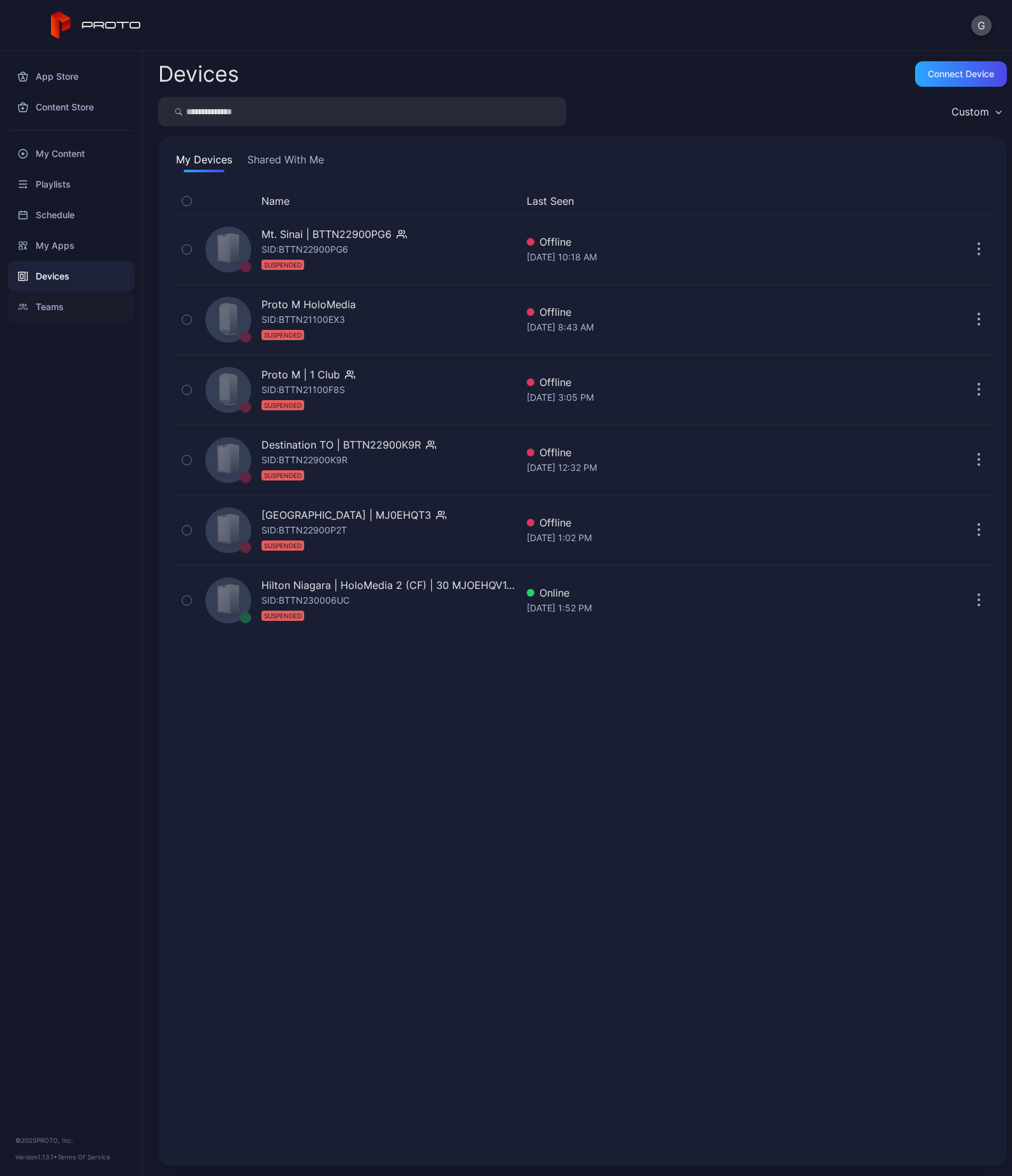
click at [64, 306] on div "Teams" at bounding box center [71, 307] width 127 height 31
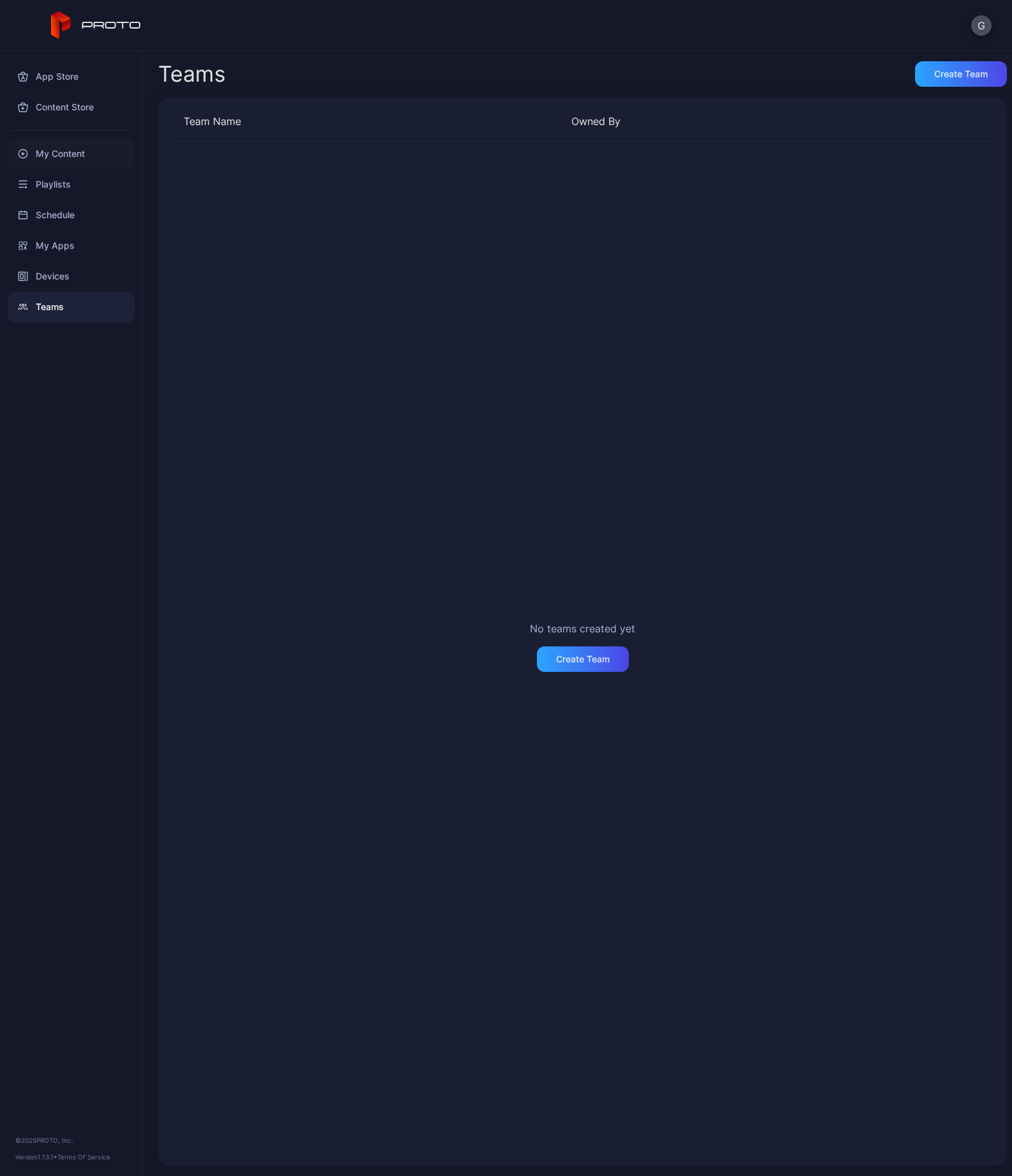
click at [63, 151] on div "My Content" at bounding box center [71, 154] width 127 height 31
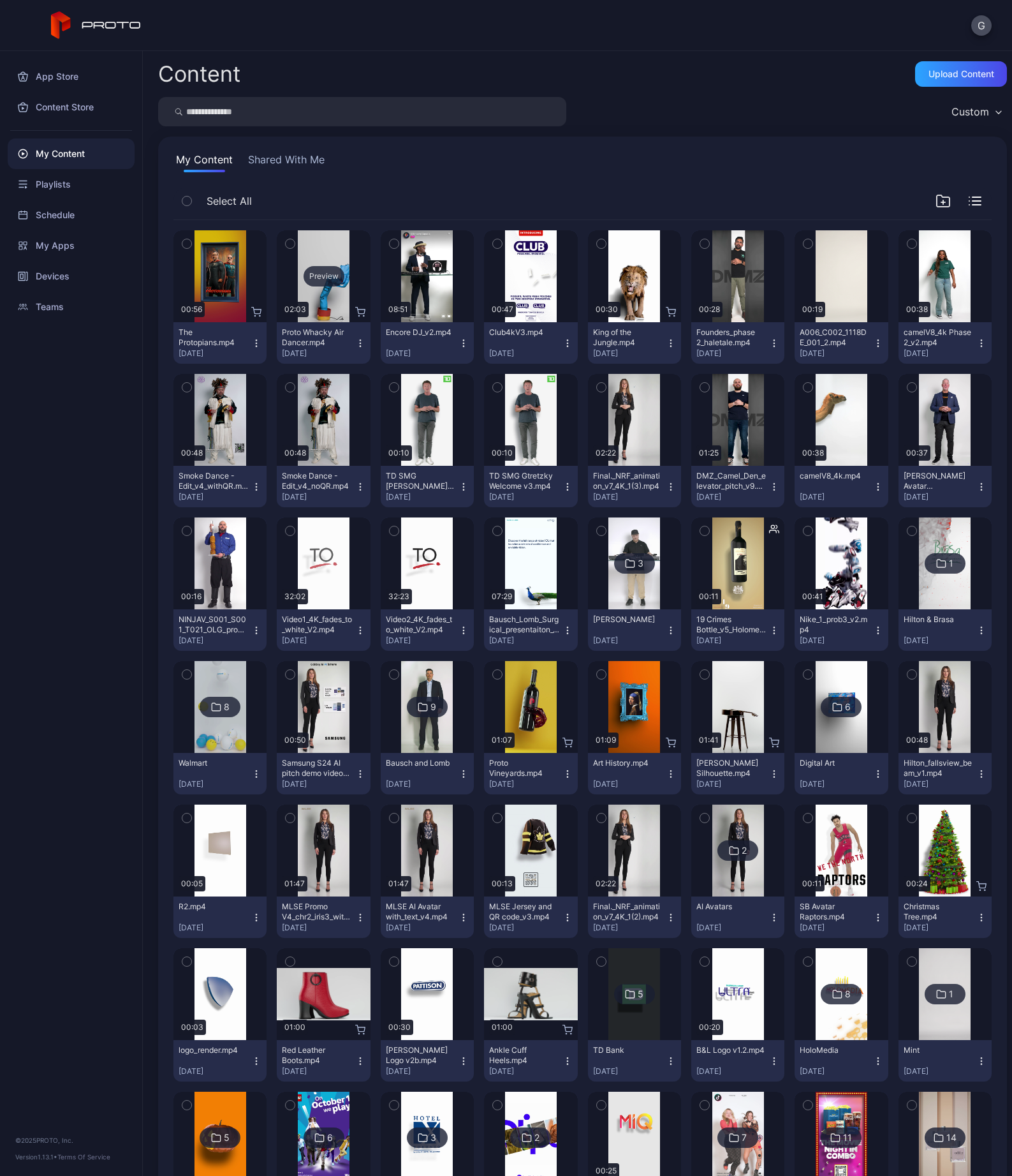
click at [340, 308] on div "Preview" at bounding box center [323, 276] width 93 height 92
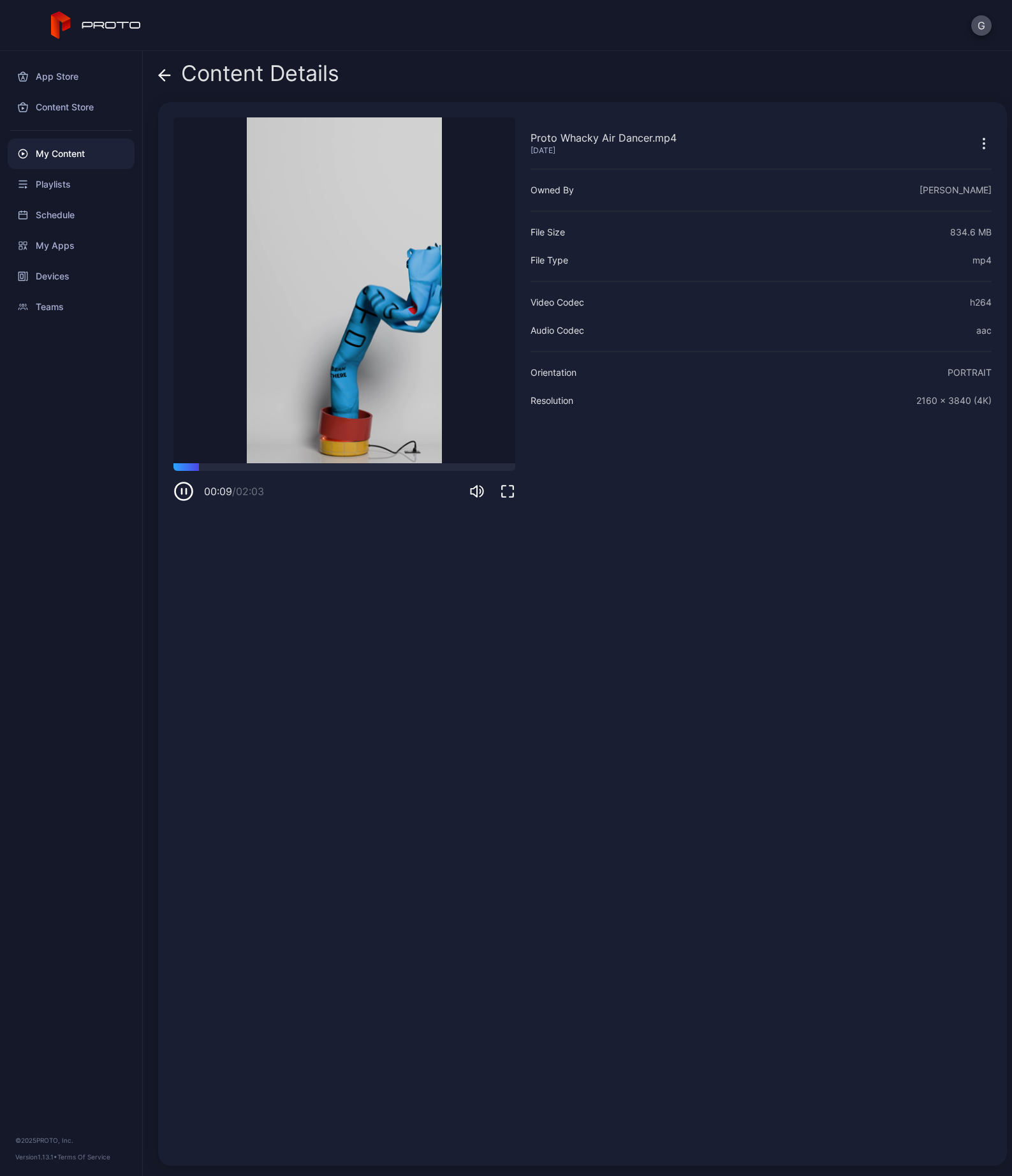
click at [186, 492] on icon "button" at bounding box center [186, 492] width 0 height 5
click at [161, 77] on icon at bounding box center [162, 75] width 5 height 11
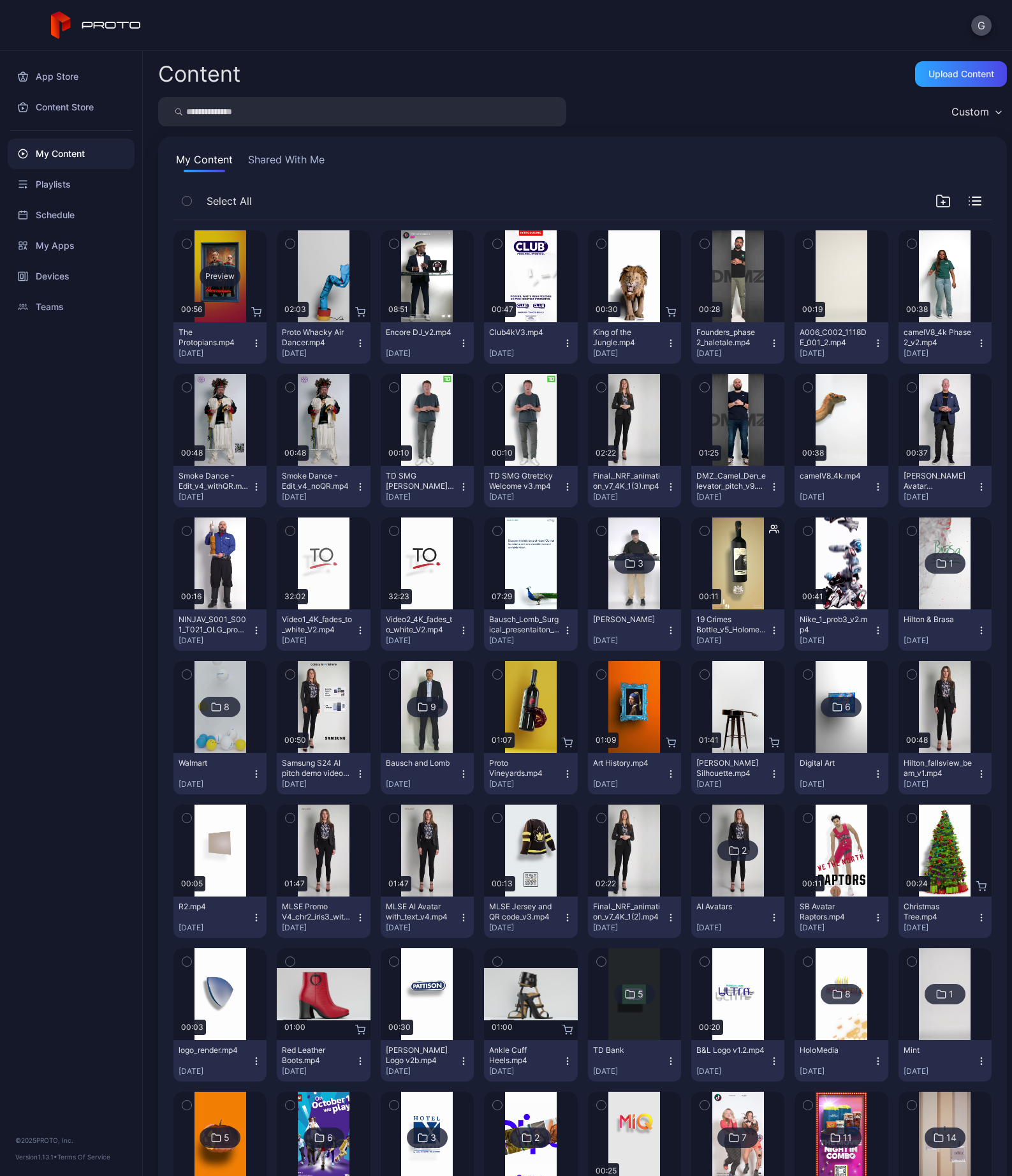
click at [228, 306] on div "Preview" at bounding box center [220, 276] width 93 height 92
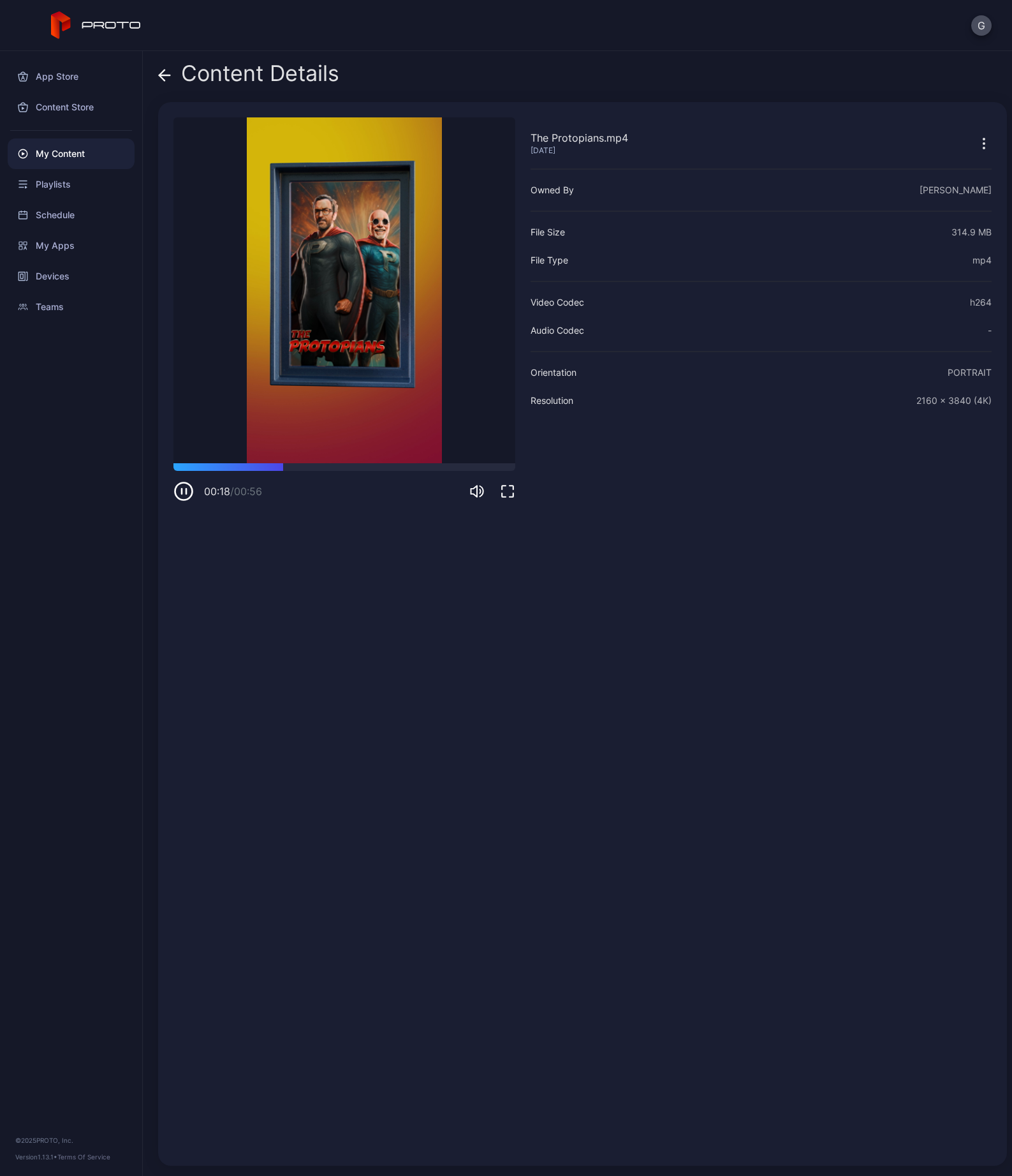
click at [173, 75] on div "Content Details" at bounding box center [249, 76] width 181 height 31
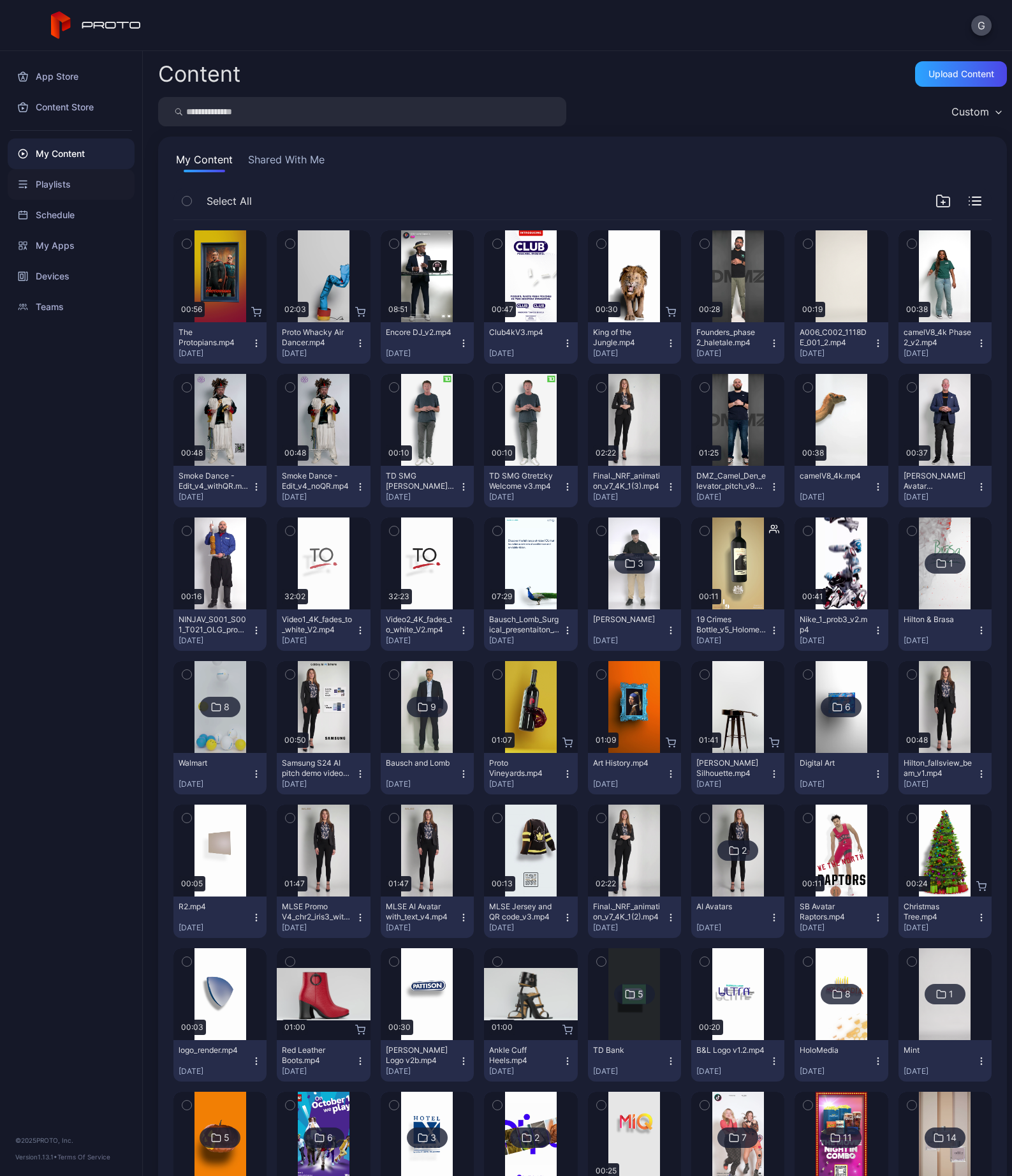
click at [67, 185] on div "Playlists" at bounding box center [71, 184] width 127 height 31
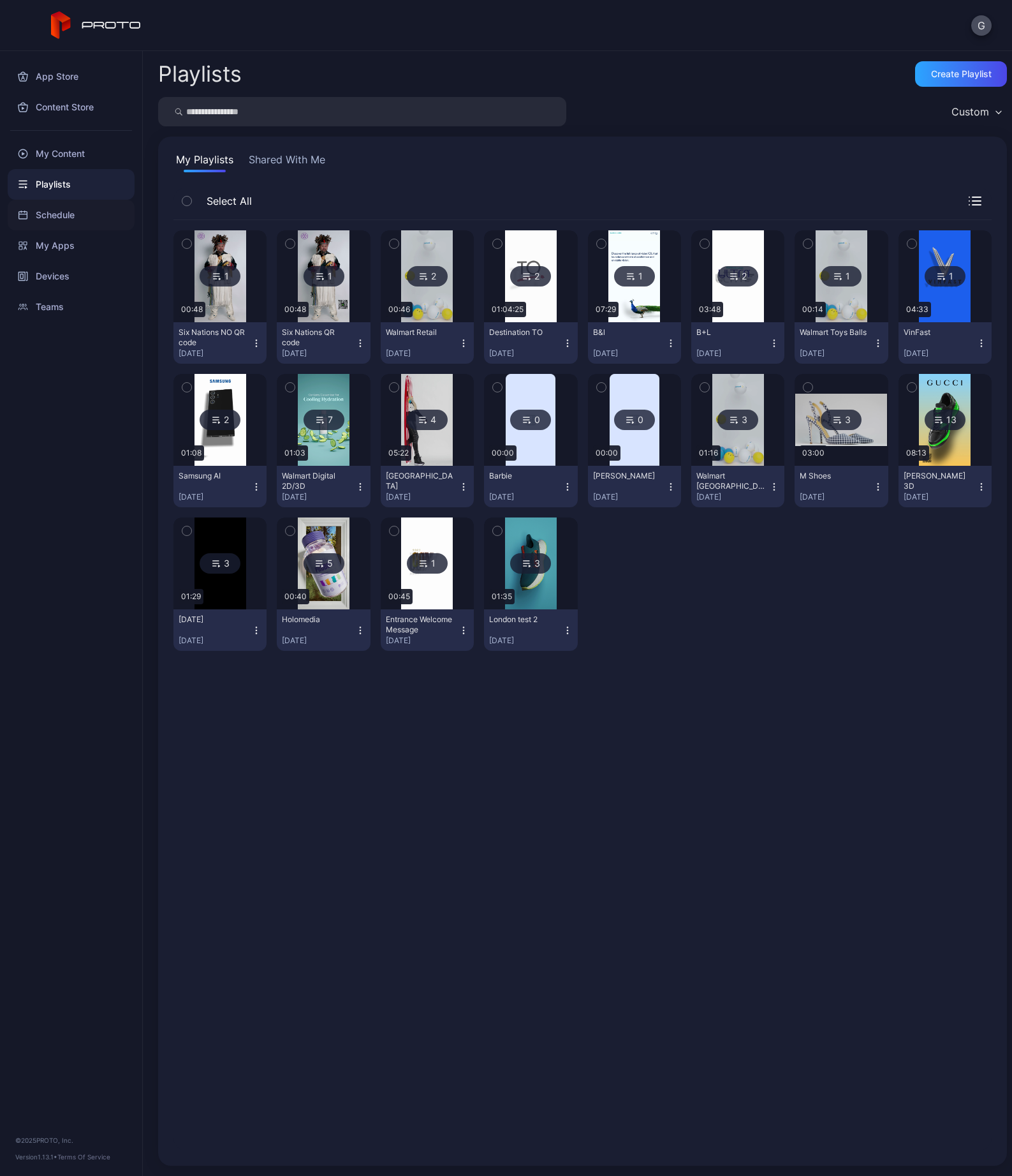
click at [68, 210] on div "Schedule" at bounding box center [71, 215] width 127 height 31
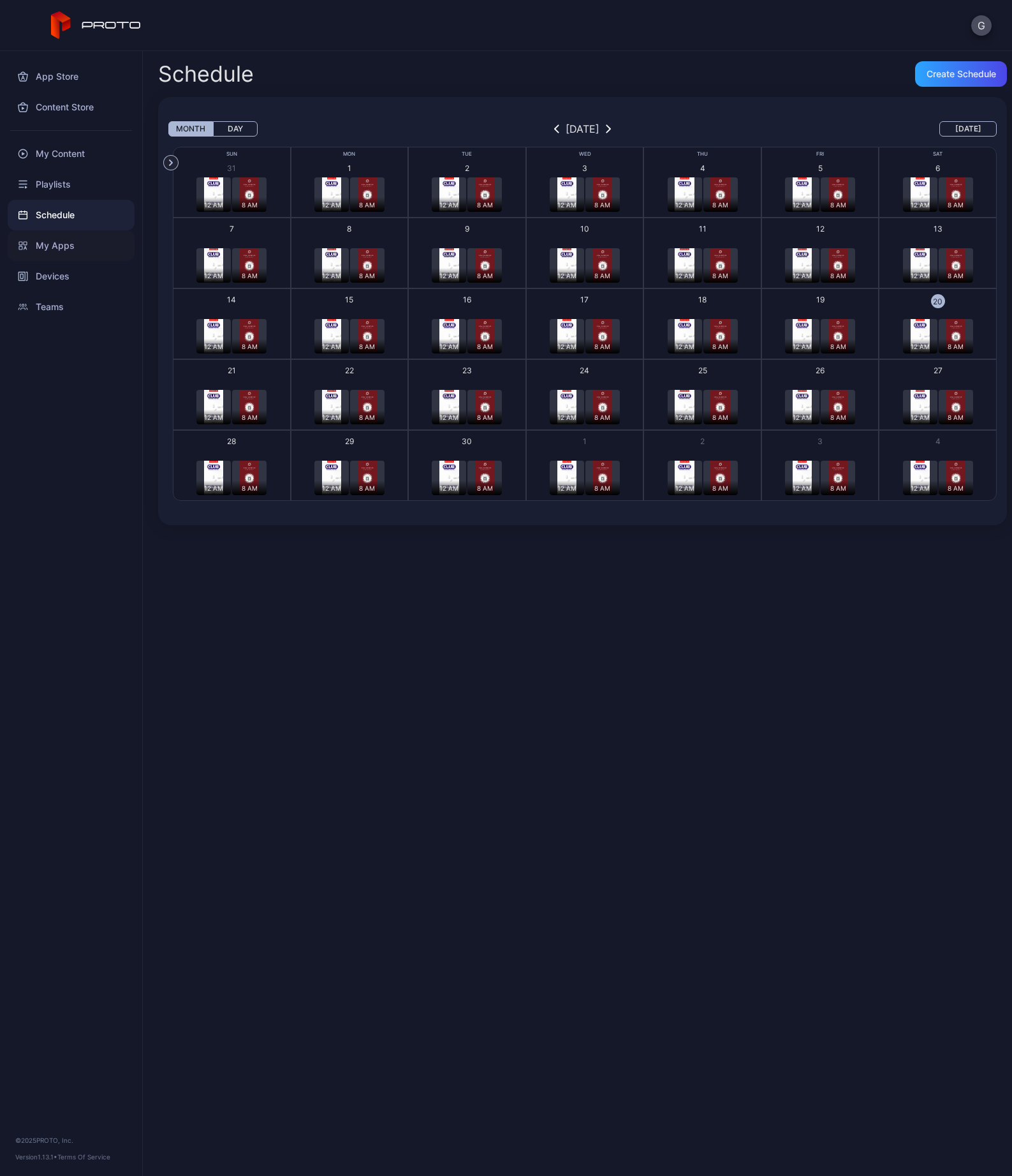
click at [72, 242] on div "My Apps" at bounding box center [71, 245] width 127 height 31
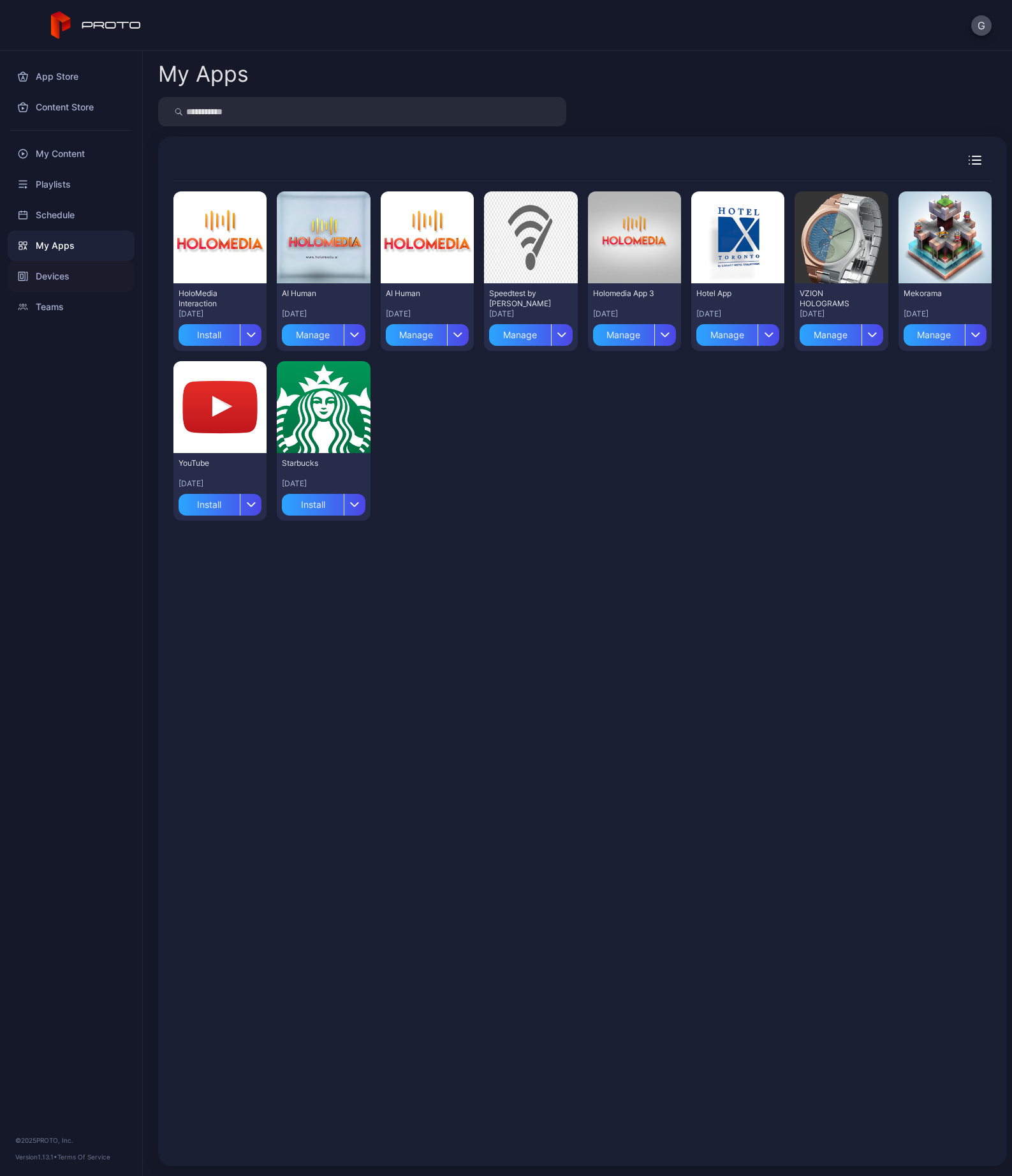
click at [70, 271] on div "Devices" at bounding box center [71, 276] width 127 height 31
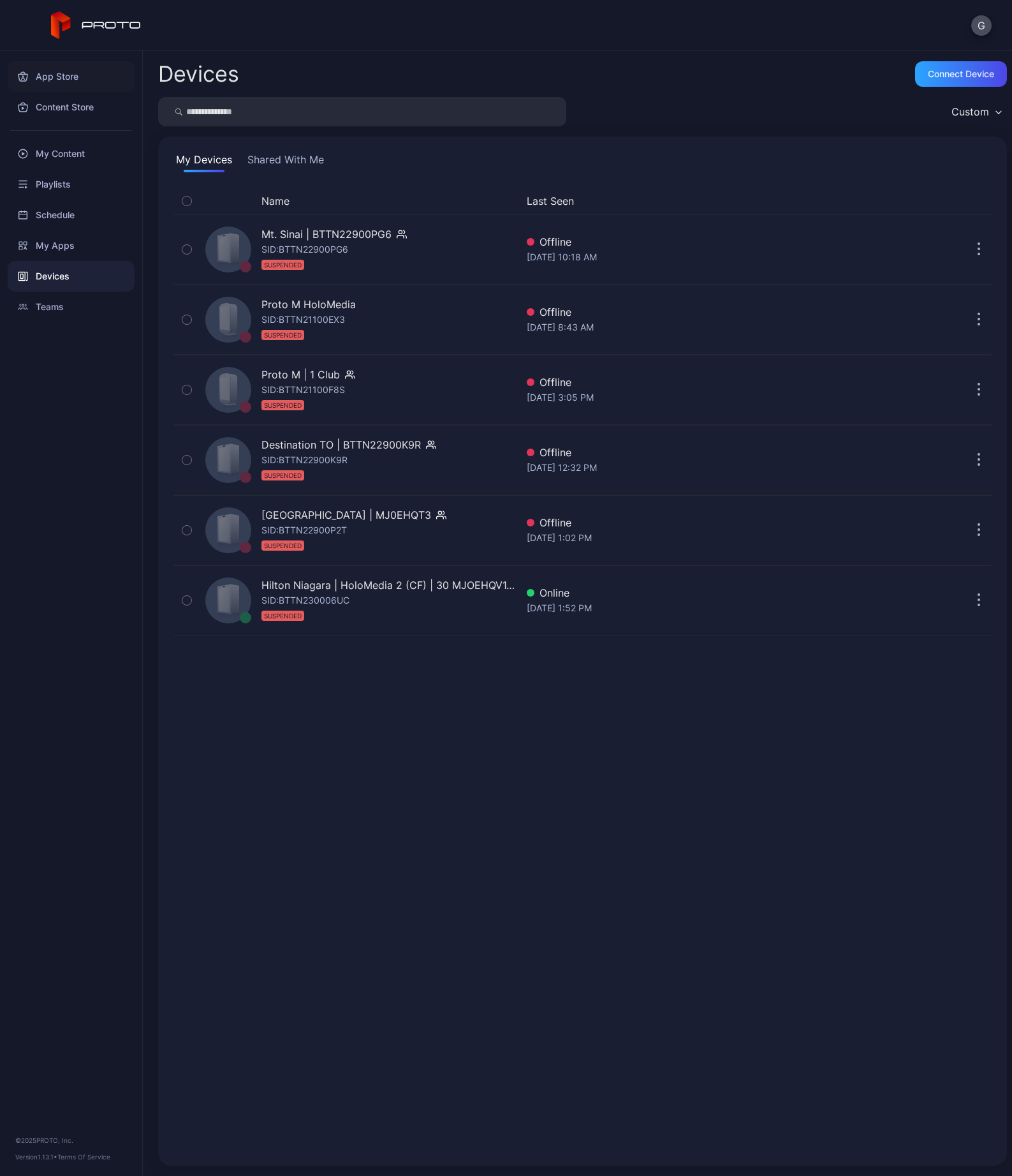
click at [68, 80] on div "App Store" at bounding box center [71, 76] width 127 height 31
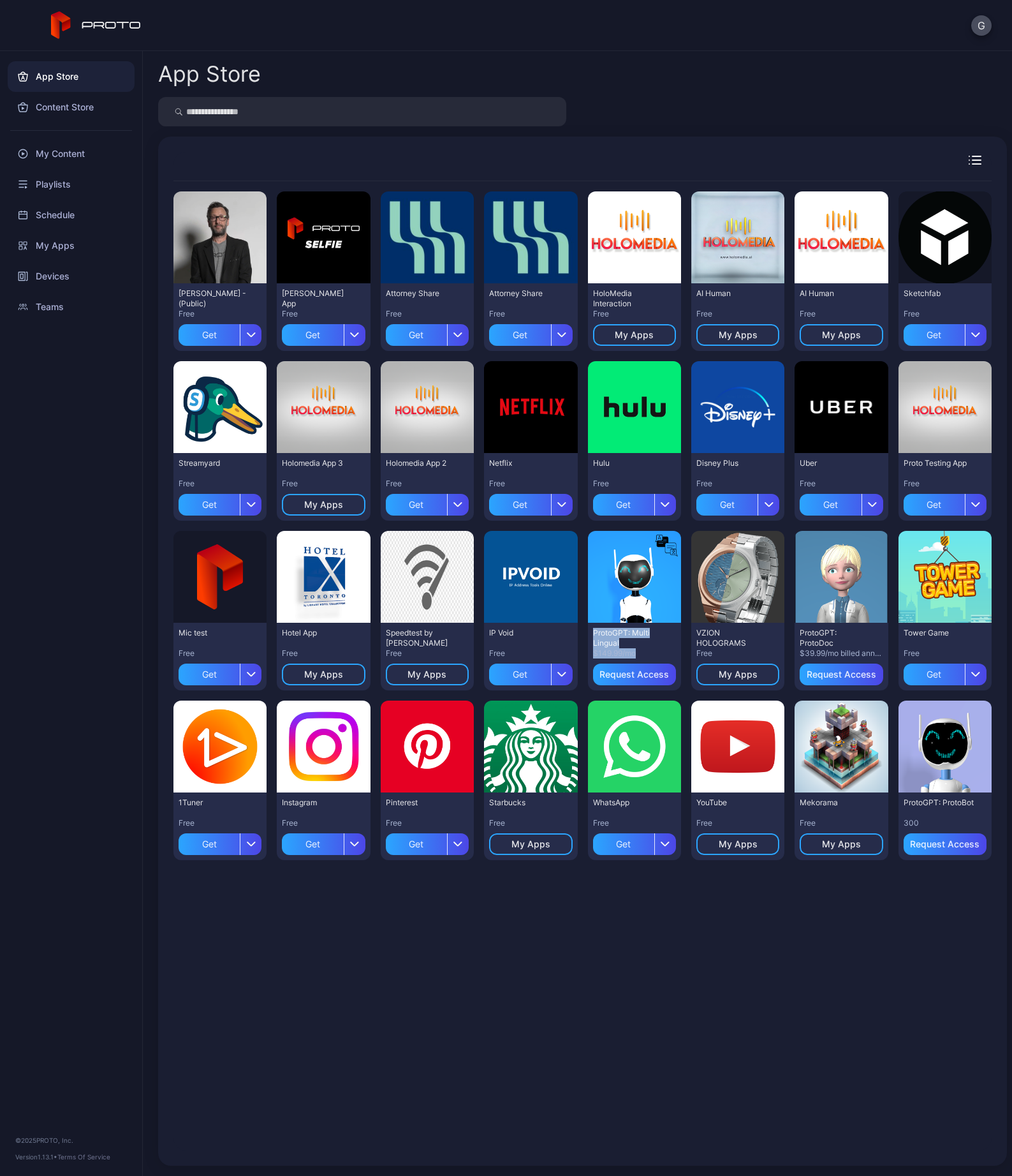
drag, startPoint x: 877, startPoint y: 633, endPoint x: 925, endPoint y: 649, distance: 50.6
click at [676, 649] on div "ProtoGPT: Multi Lingual $149.99/mo" at bounding box center [634, 643] width 83 height 31
copy div "ProtoGPT: Multi Lingual $149.99/mo"
